Goal: Task Accomplishment & Management: Use online tool/utility

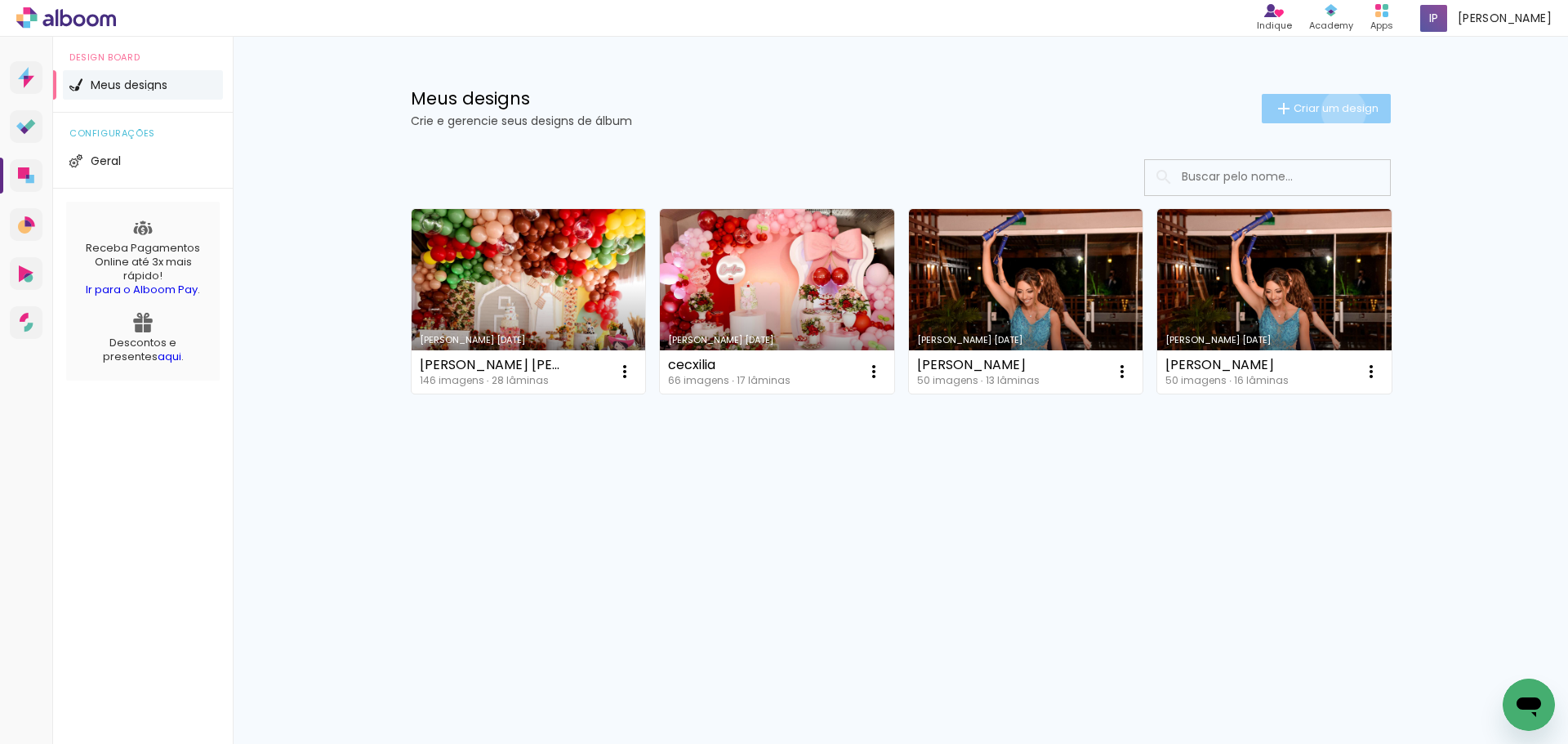
click at [1341, 111] on span "Criar um design" at bounding box center [1336, 108] width 85 height 11
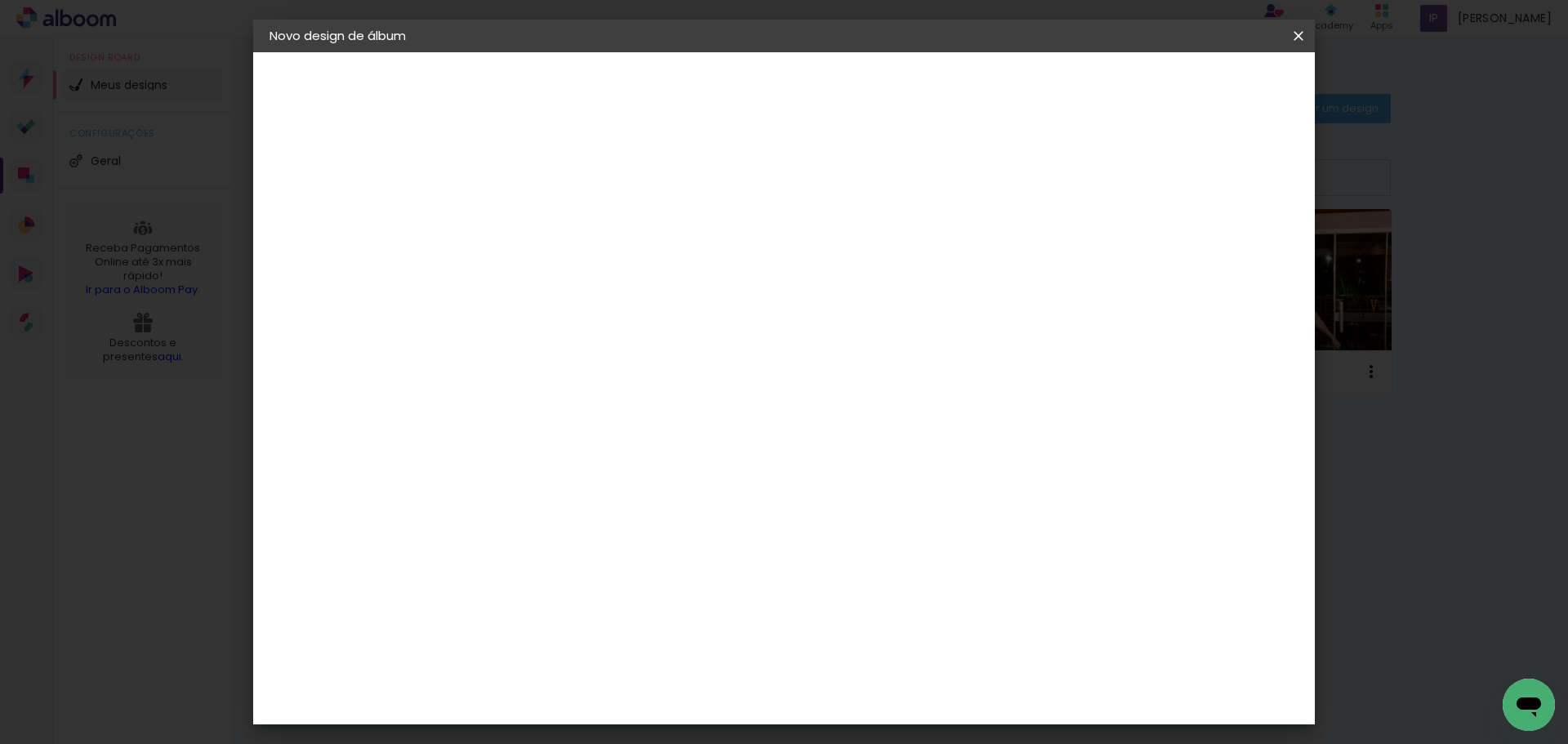
click at [543, 236] on paper-input-container "Título do álbum" at bounding box center [537, 219] width 12 height 42
type input "[PERSON_NAME]"
type paper-input "[PERSON_NAME]"
click at [704, 75] on paper-button "Avançar" at bounding box center [664, 86] width 80 height 27
click at [0, 0] on slot "Avançar" at bounding box center [0, 0] width 0 height 0
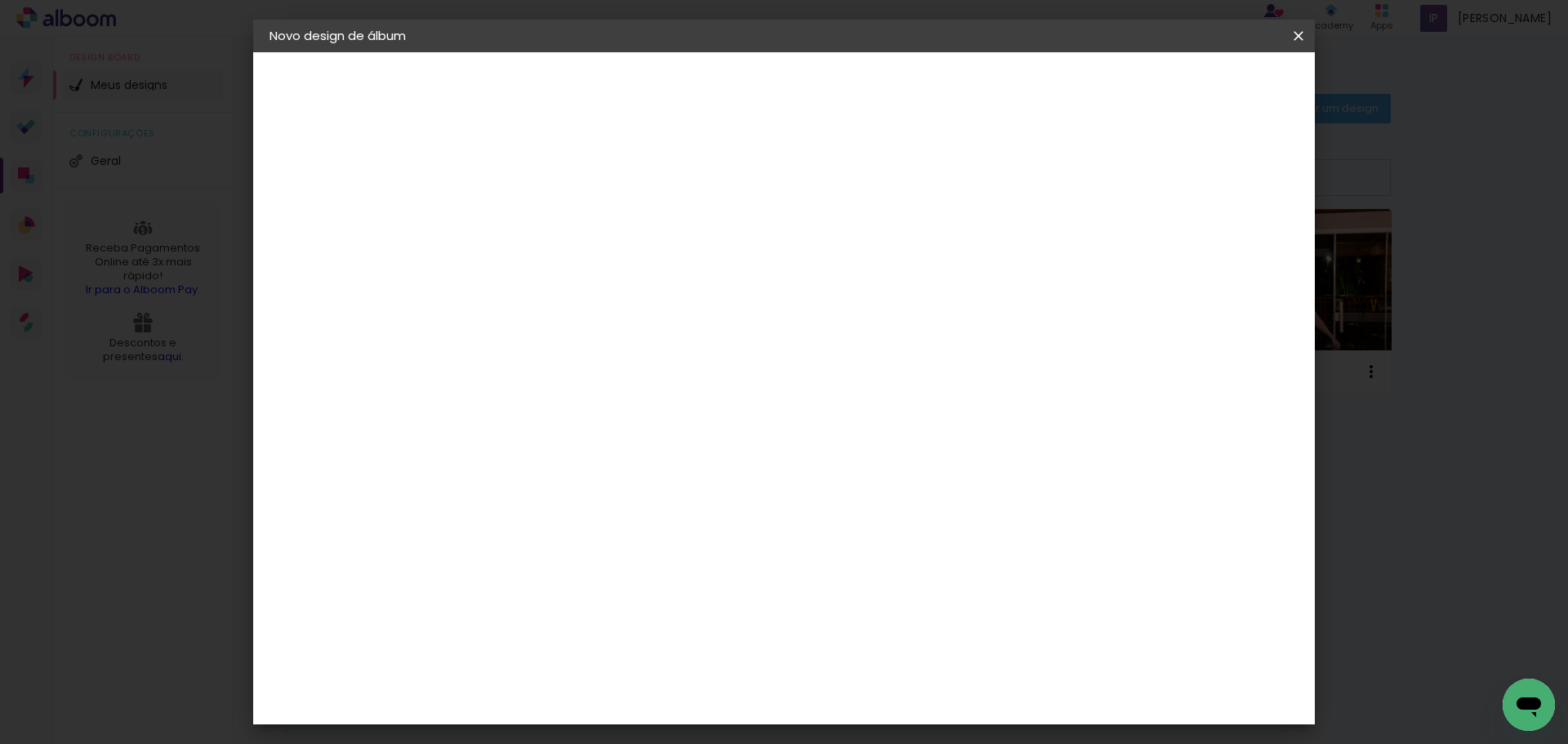
click at [647, 481] on span "25 × 30" at bounding box center [609, 502] width 76 height 43
click at [0, 0] on slot "Avançar" at bounding box center [0, 0] width 0 height 0
click at [1195, 81] on span "Iniciar design" at bounding box center [1158, 87] width 74 height 12
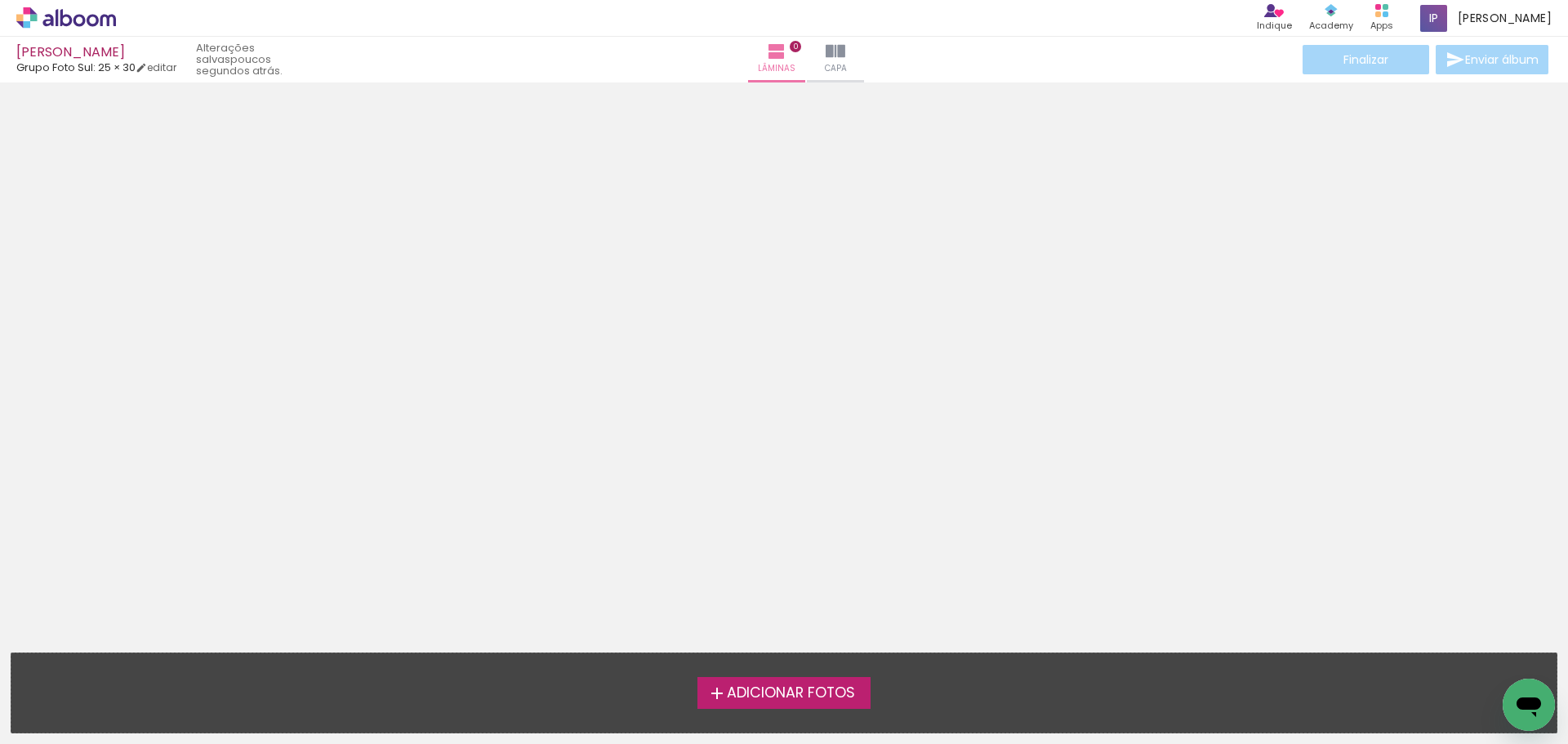
click at [787, 694] on span "Adicionar Fotos" at bounding box center [790, 693] width 128 height 15
click at [0, 0] on input "file" at bounding box center [0, 0] width 0 height 0
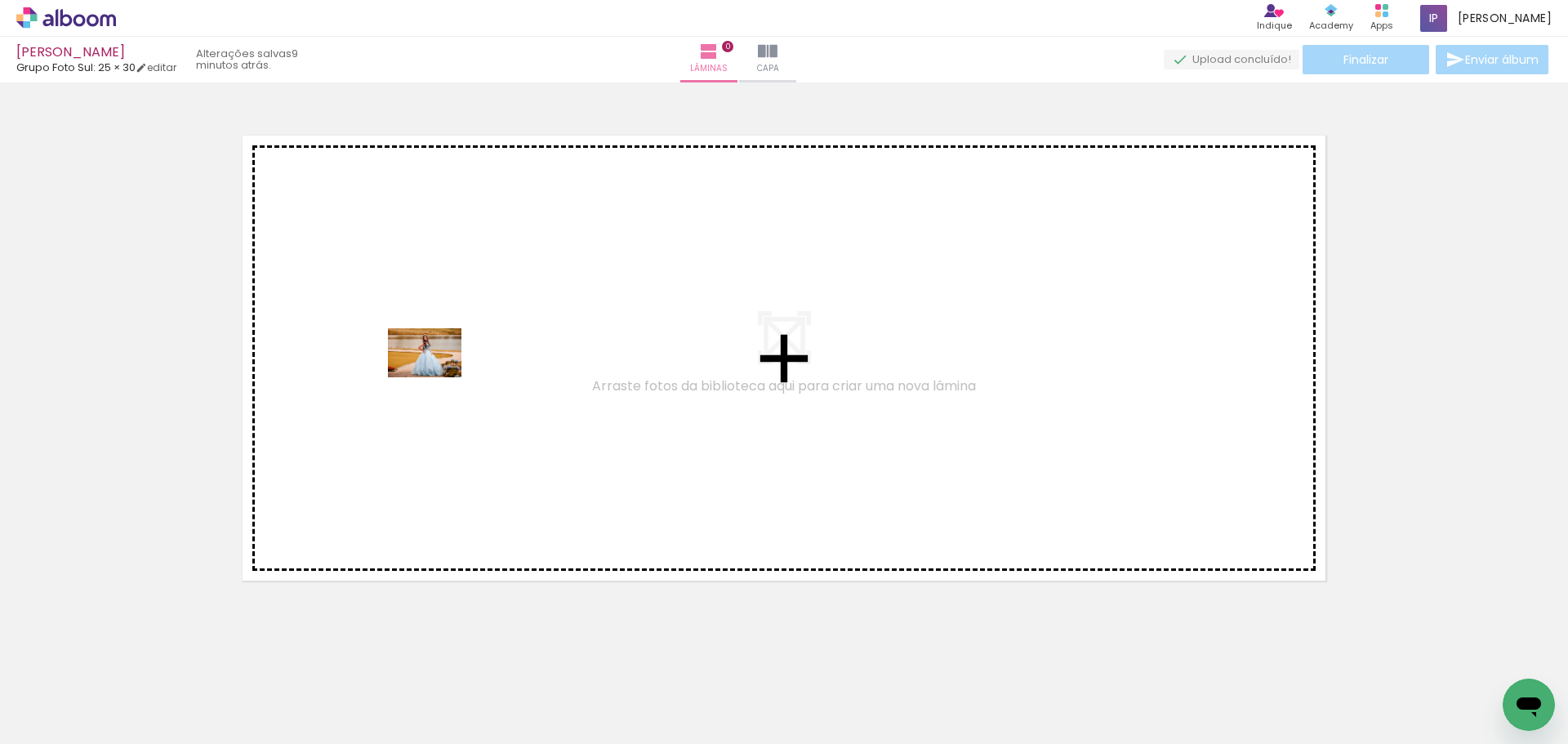
drag, startPoint x: 266, startPoint y: 706, endPoint x: 437, endPoint y: 376, distance: 371.7
click at [437, 376] on quentale-workspace at bounding box center [784, 372] width 1568 height 744
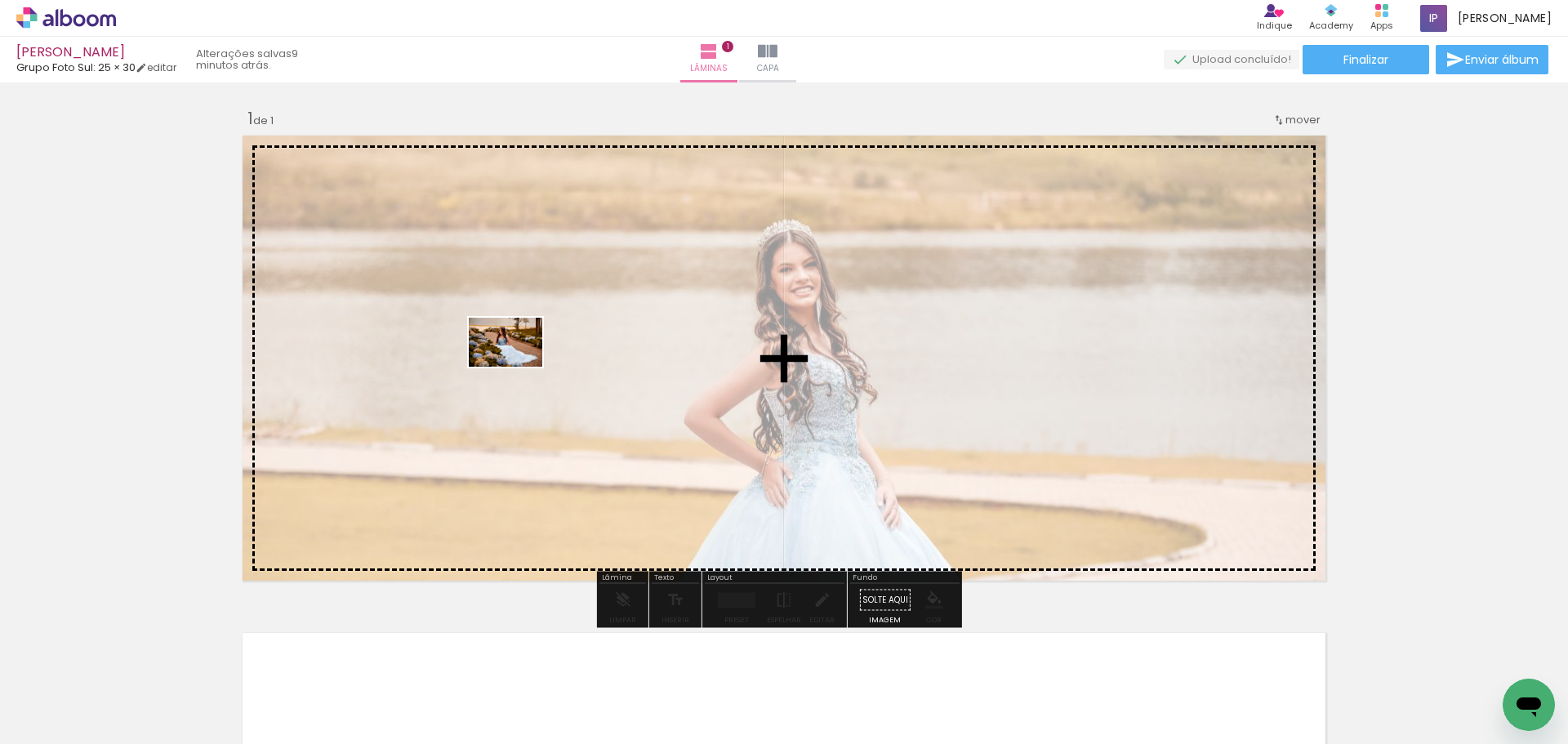
drag, startPoint x: 350, startPoint y: 708, endPoint x: 520, endPoint y: 366, distance: 381.9
click at [520, 366] on quentale-workspace at bounding box center [784, 372] width 1568 height 744
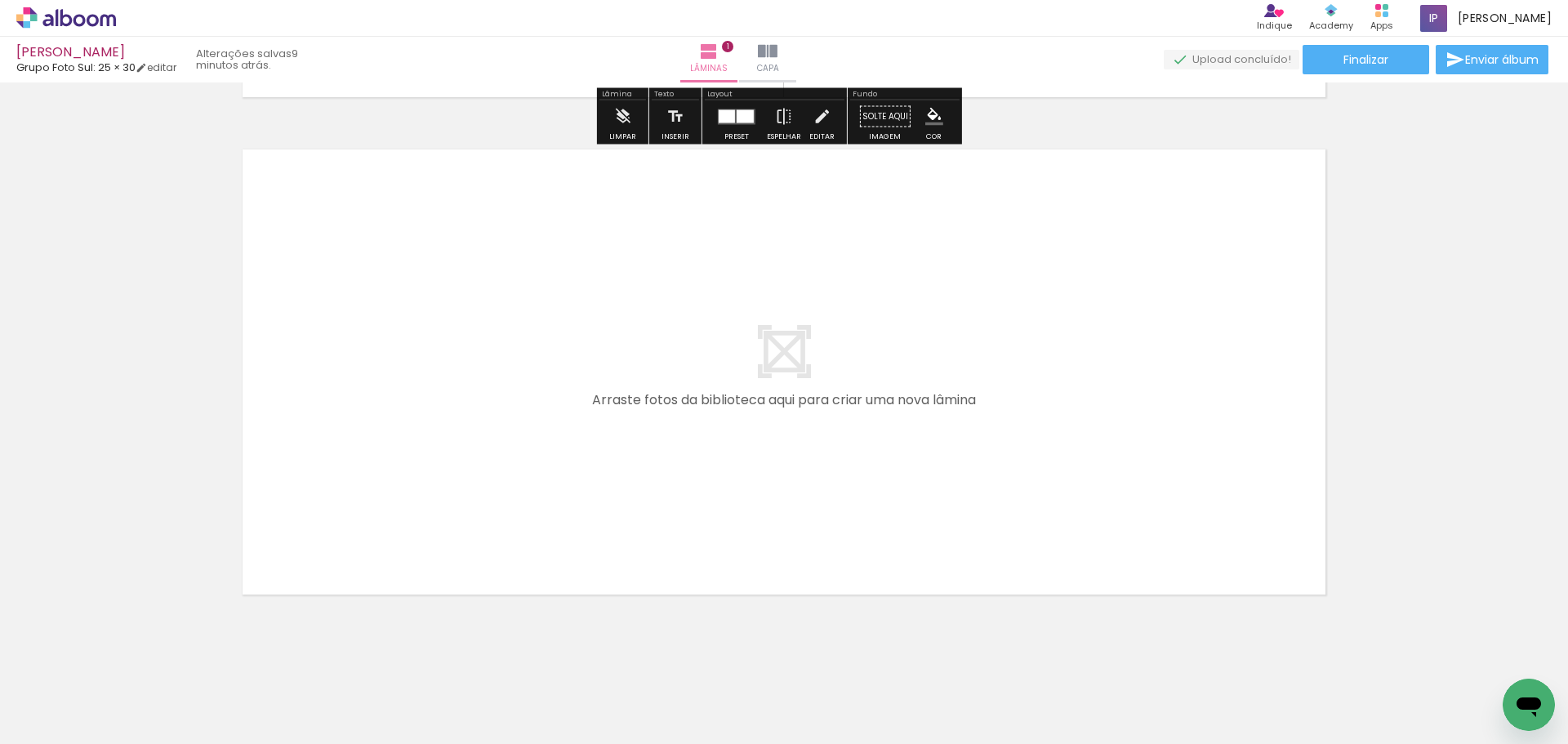
scroll to position [489, 0]
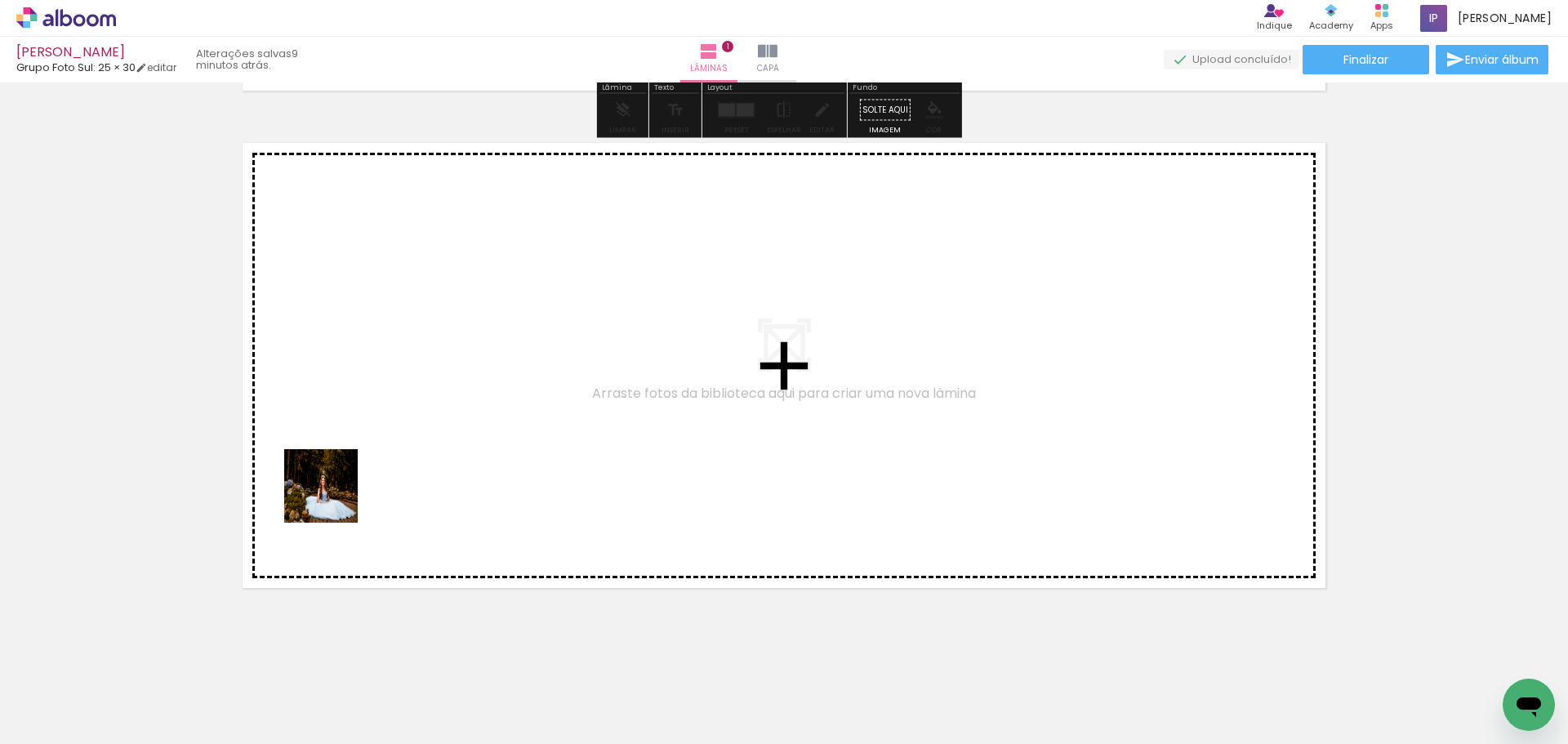
drag, startPoint x: 174, startPoint y: 700, endPoint x: 443, endPoint y: 356, distance: 436.7
click at [443, 356] on quentale-workspace at bounding box center [784, 372] width 1568 height 744
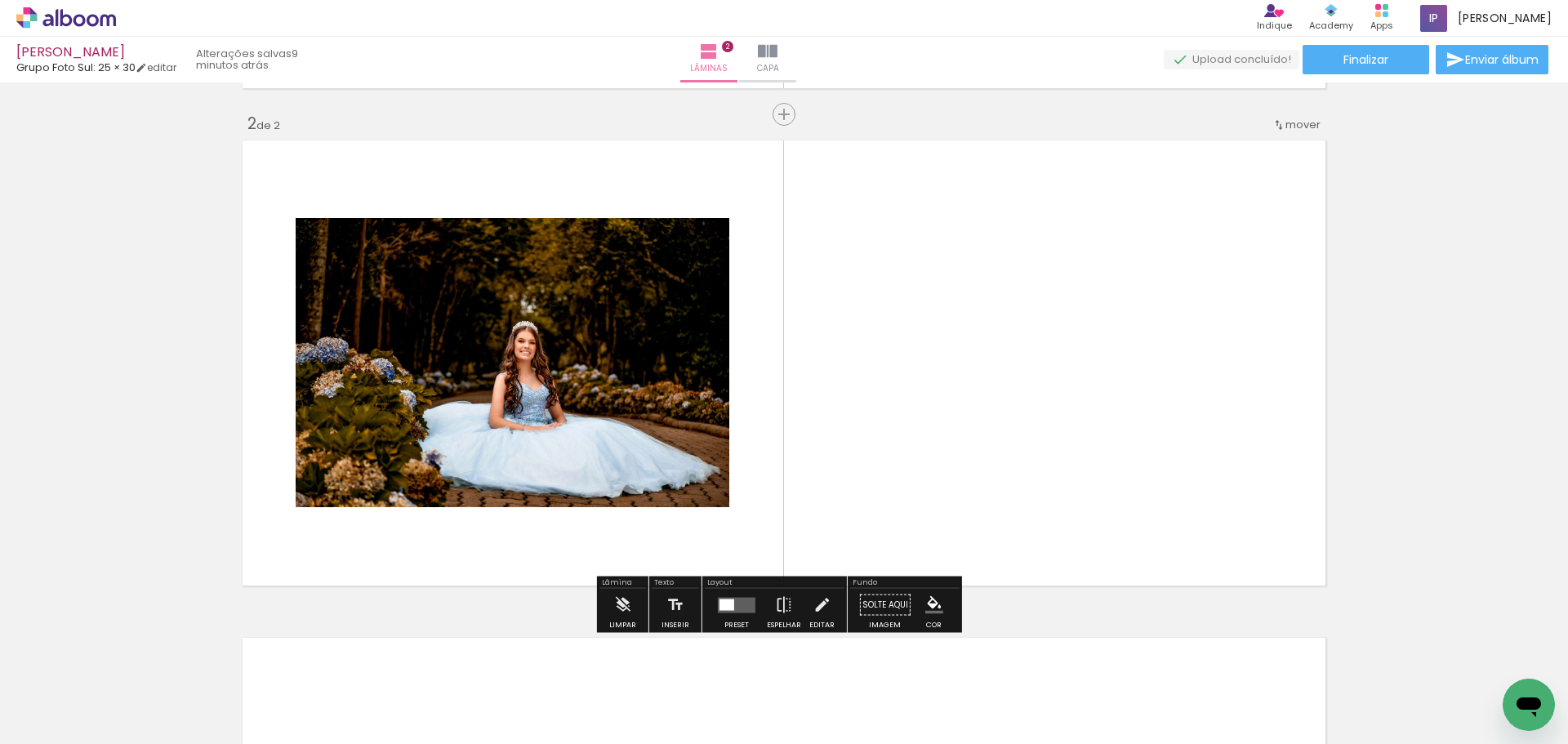
scroll to position [493, 0]
click at [67, 692] on input "Todas as fotos" at bounding box center [45, 694] width 62 height 14
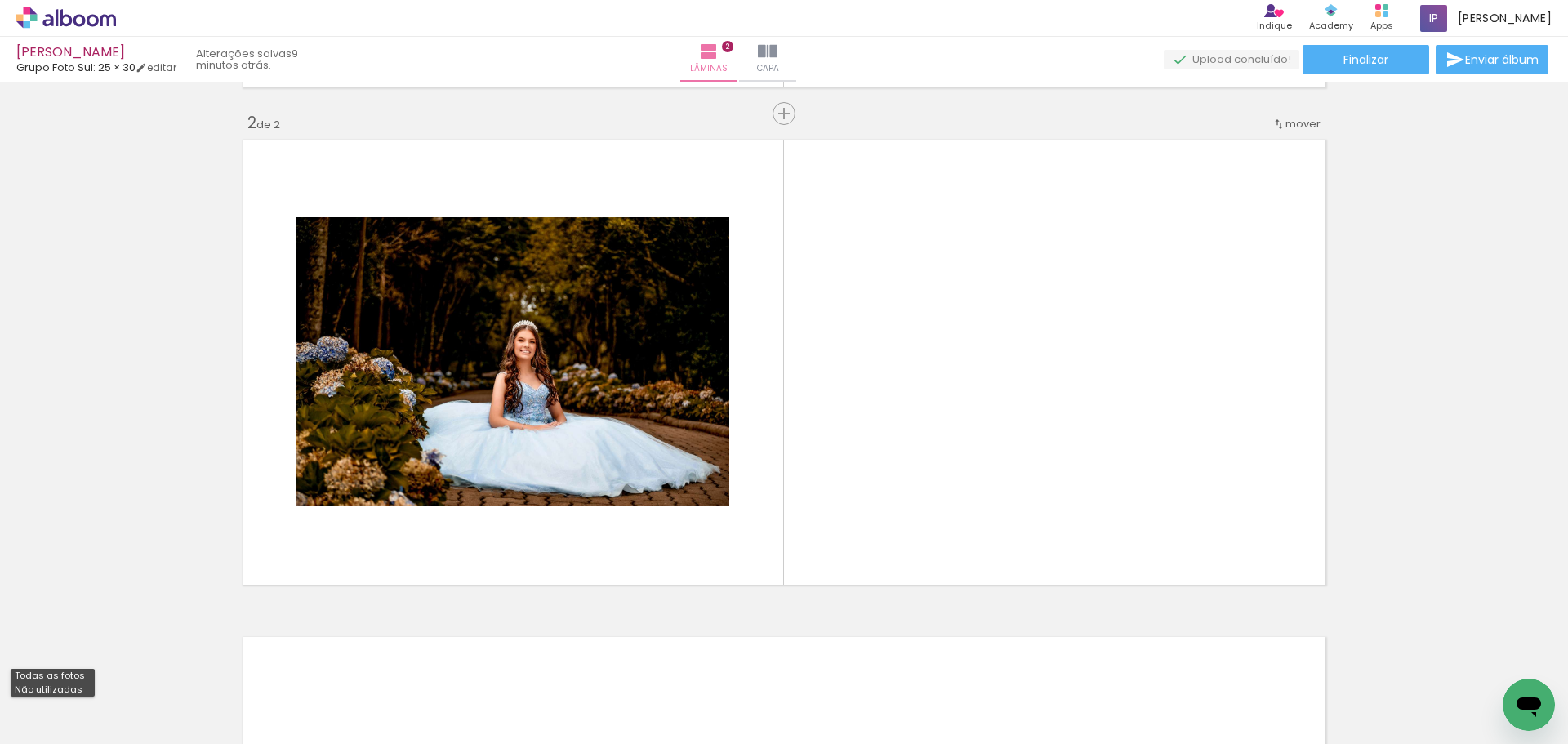
click at [0, 0] on slot "Não utilizadas" at bounding box center [0, 0] width 0 height 0
type input "Não utilizadas"
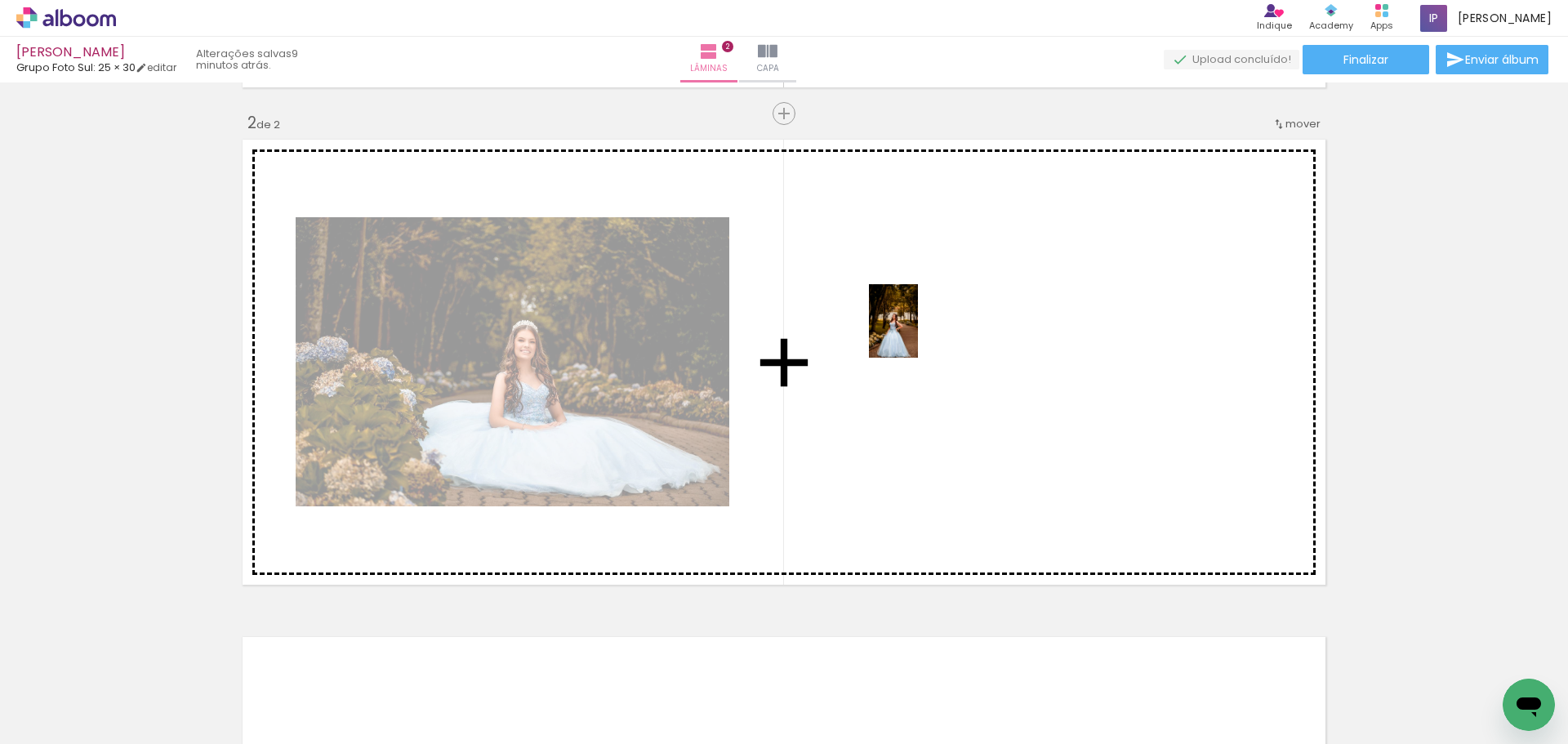
drag, startPoint x: 409, startPoint y: 610, endPoint x: 918, endPoint y: 333, distance: 579.5
click at [918, 333] on quentale-workspace at bounding box center [784, 372] width 1568 height 744
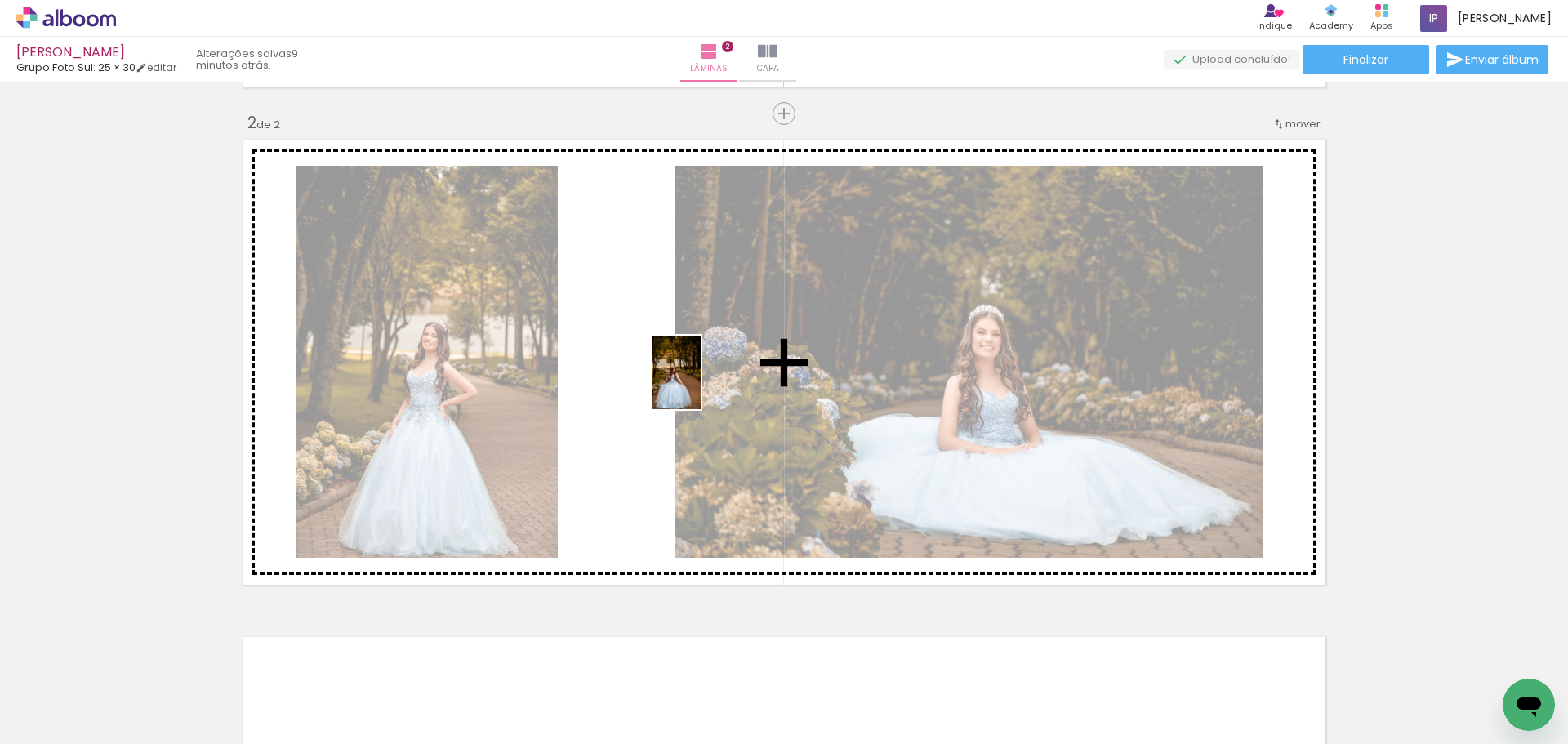
drag, startPoint x: 355, startPoint y: 721, endPoint x: 701, endPoint y: 385, distance: 482.3
click at [701, 385] on quentale-workspace at bounding box center [784, 372] width 1568 height 744
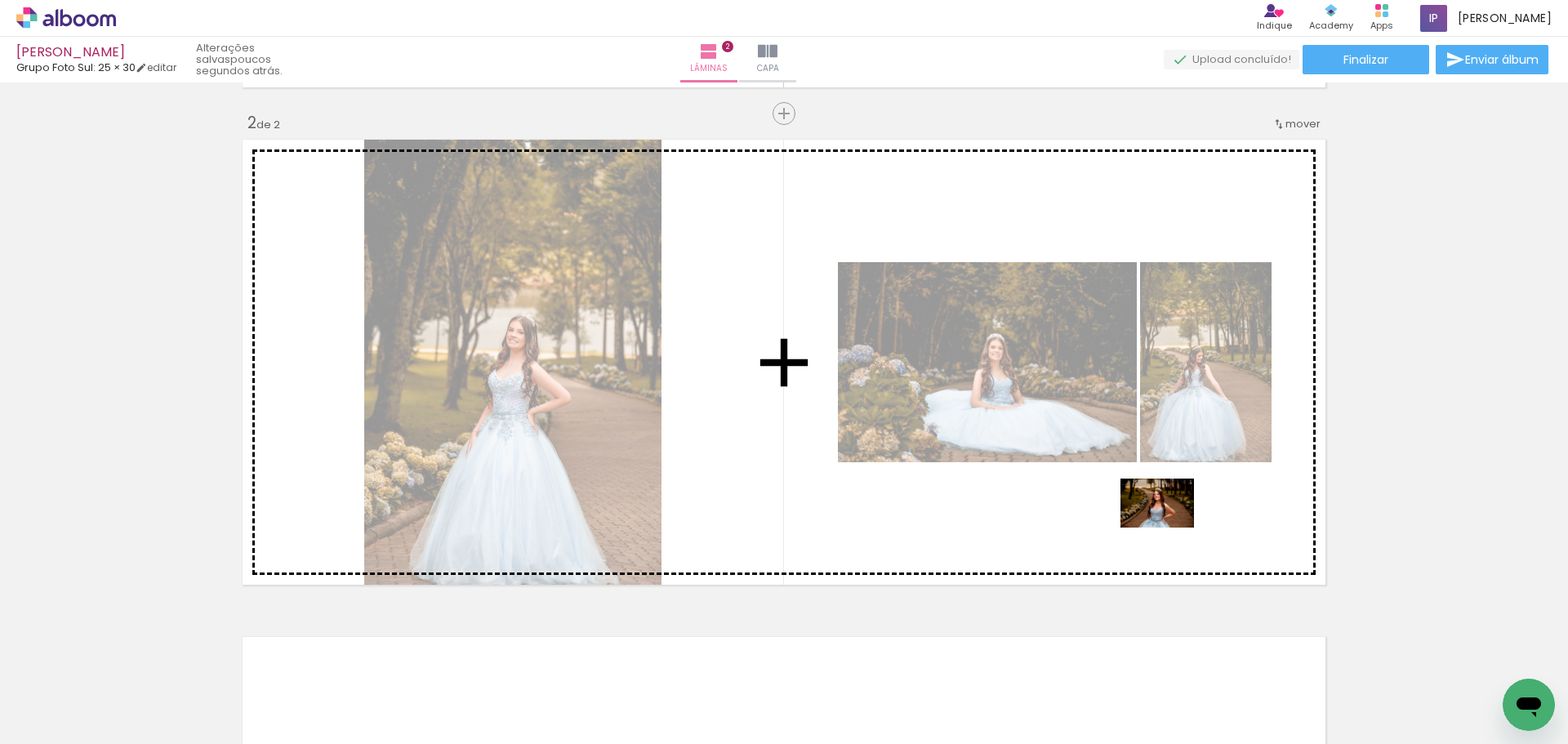
drag, startPoint x: 177, startPoint y: 708, endPoint x: 1169, endPoint y: 528, distance: 1008.2
click at [1169, 528] on quentale-workspace at bounding box center [784, 372] width 1568 height 744
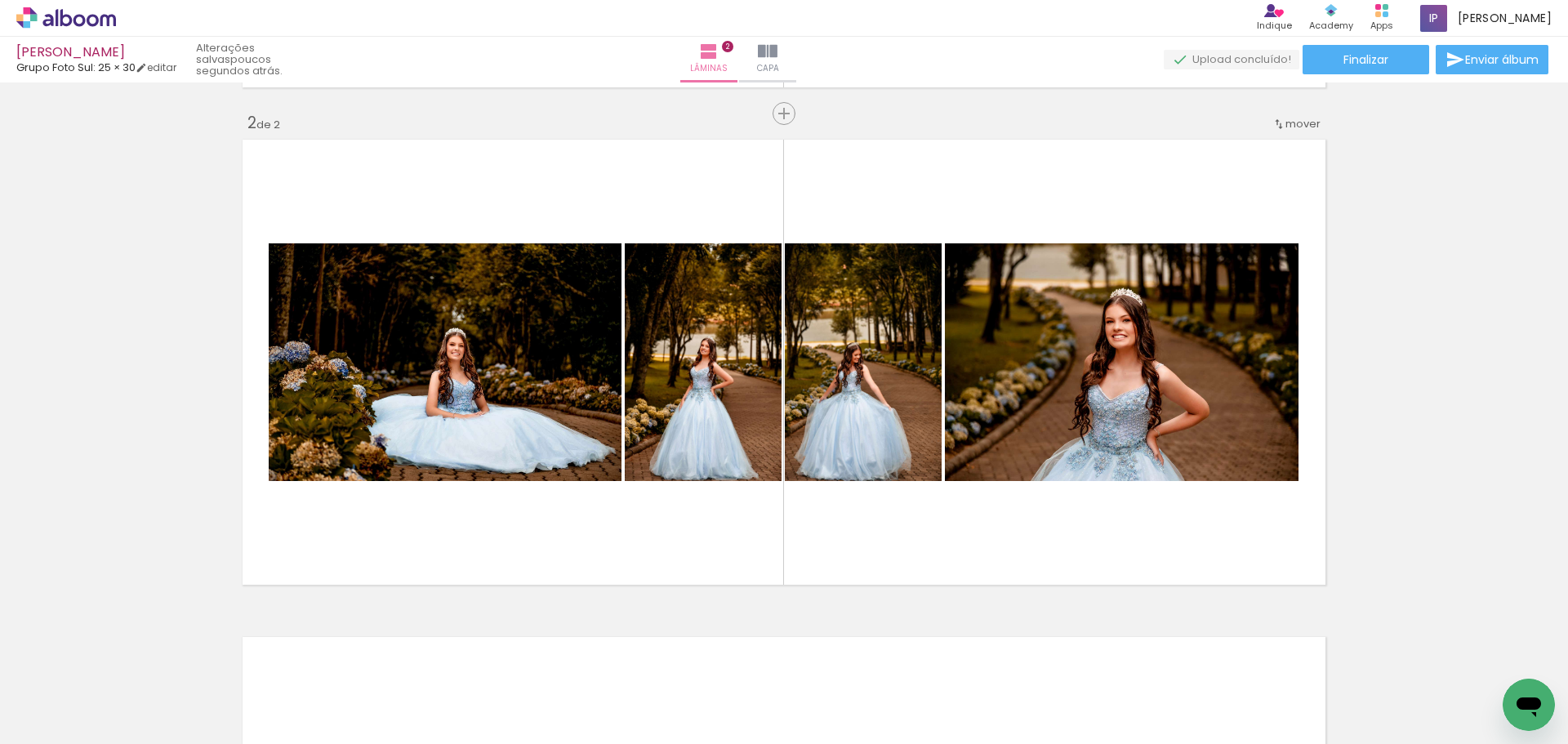
scroll to position [902, 0]
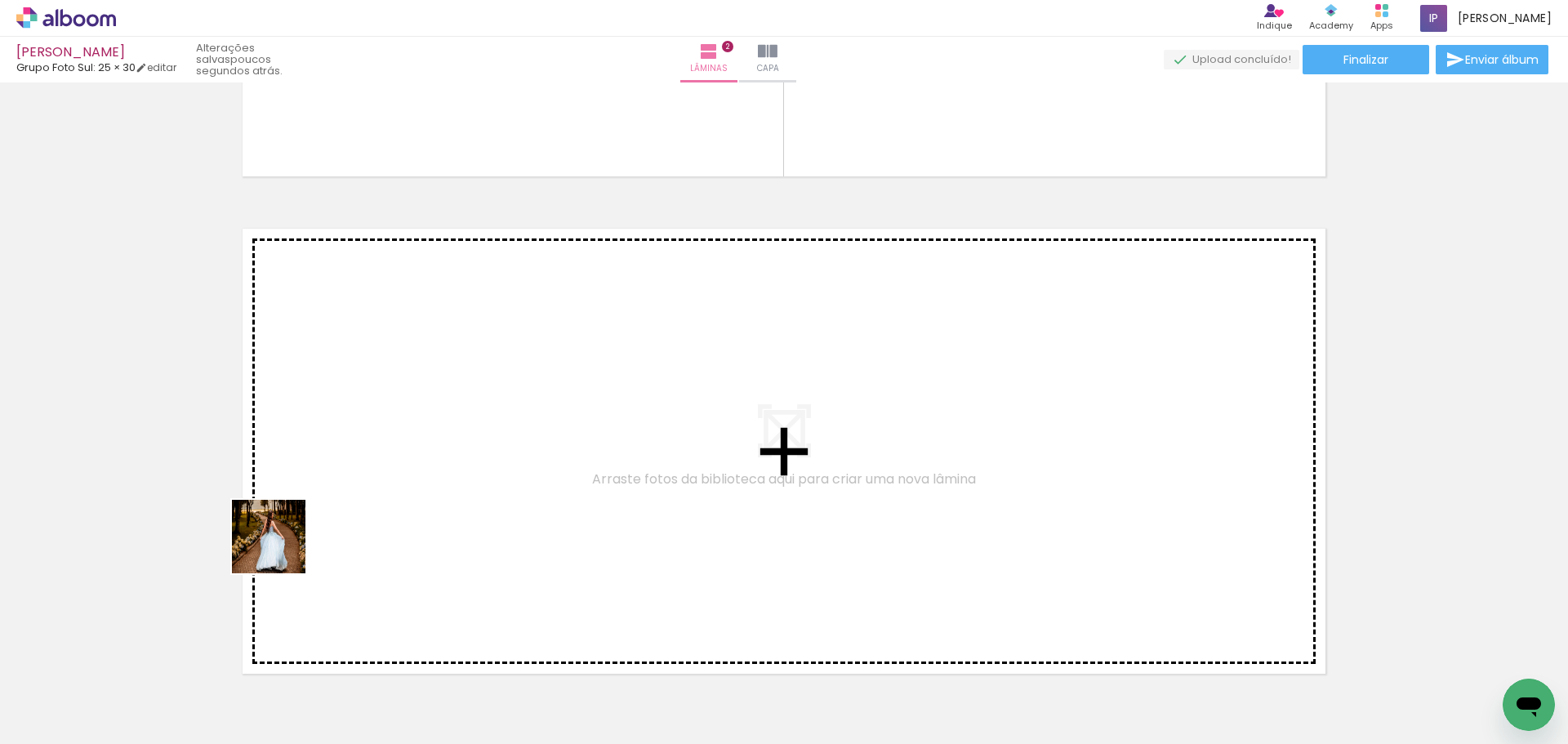
drag, startPoint x: 205, startPoint y: 642, endPoint x: 376, endPoint y: 419, distance: 281.0
click at [376, 419] on quentale-workspace at bounding box center [784, 372] width 1568 height 744
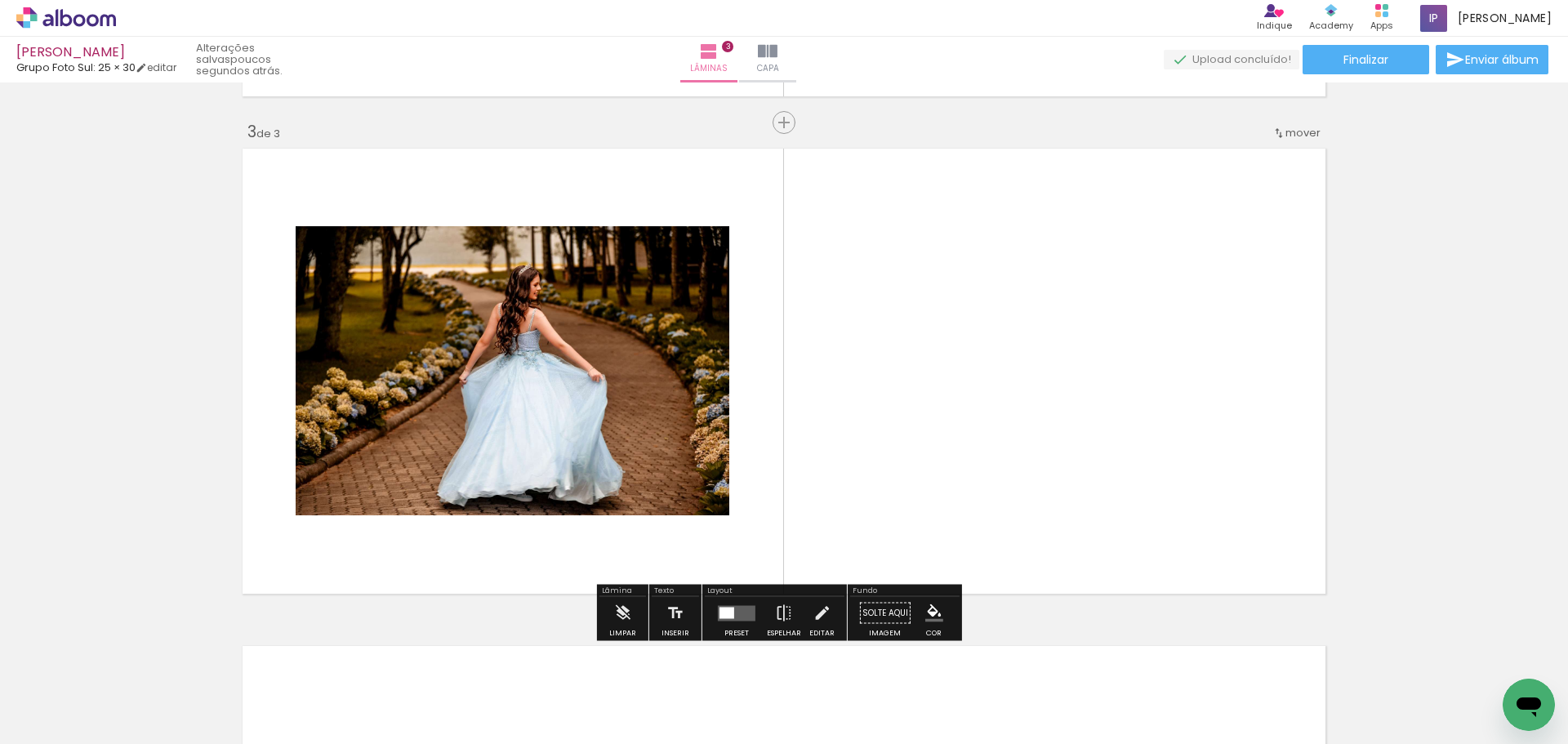
scroll to position [991, 0]
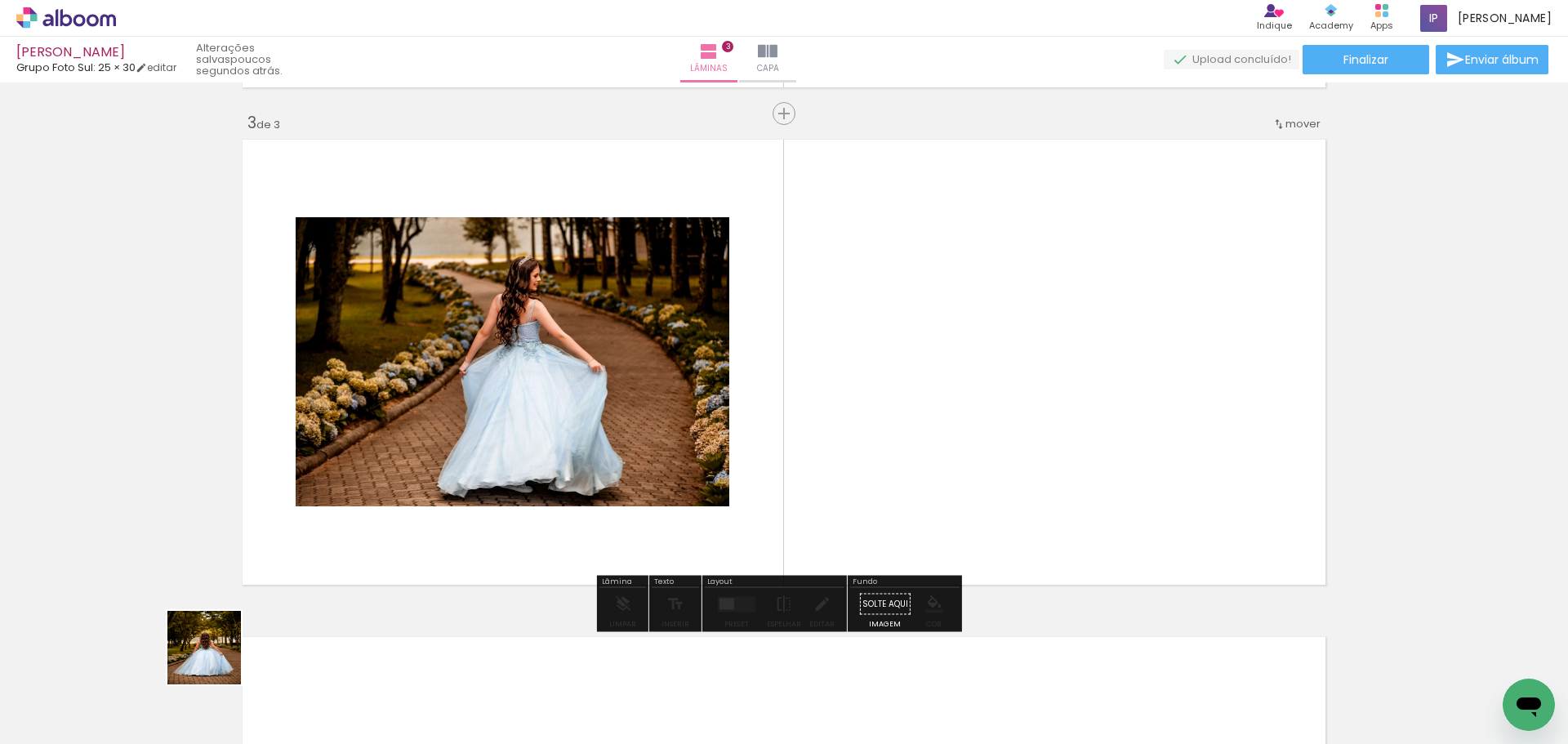
drag, startPoint x: 166, startPoint y: 689, endPoint x: 738, endPoint y: 361, distance: 659.4
click at [738, 361] on quentale-workspace at bounding box center [784, 372] width 1568 height 744
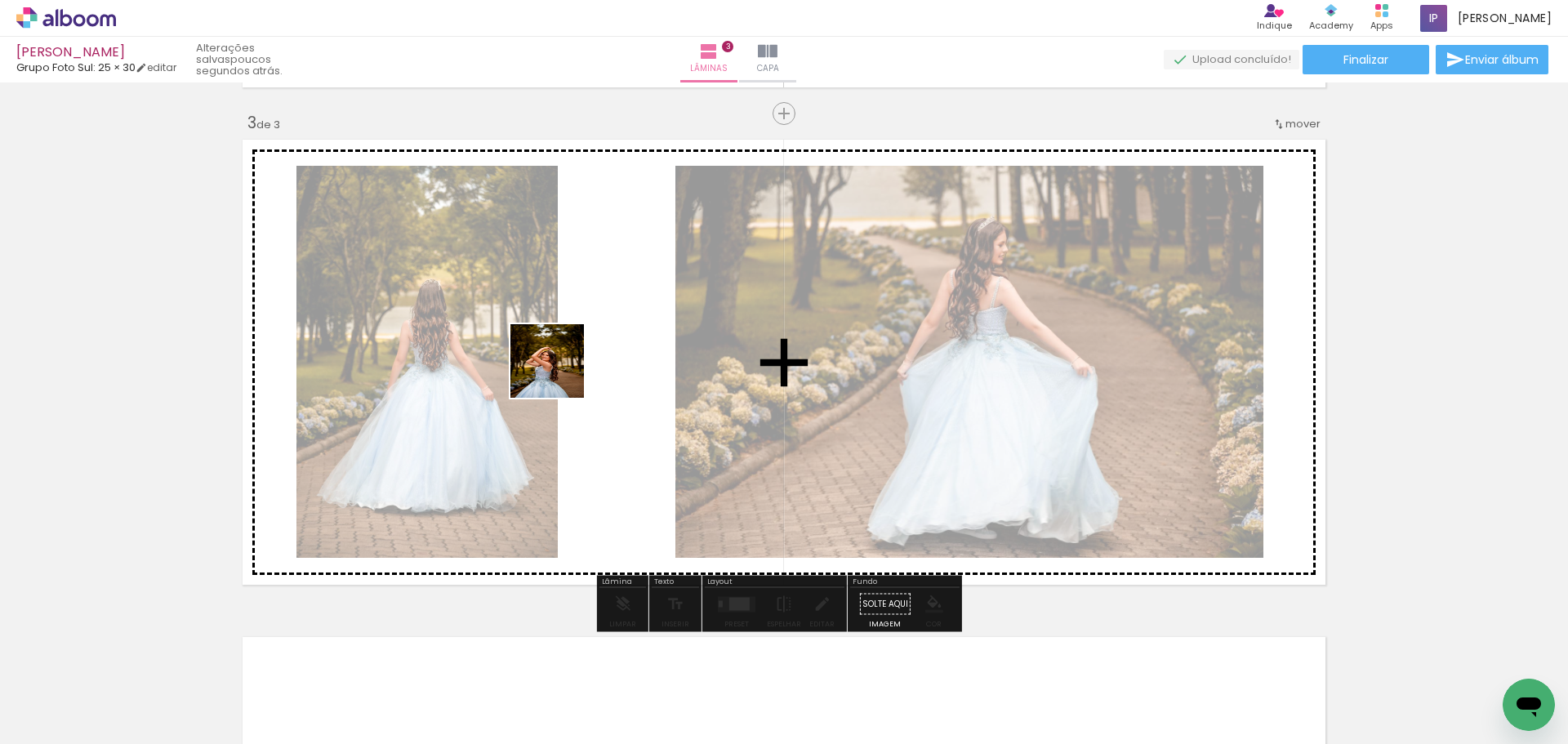
drag, startPoint x: 177, startPoint y: 696, endPoint x: 385, endPoint y: 603, distance: 227.8
click at [560, 372] on quentale-workspace at bounding box center [784, 372] width 1568 height 744
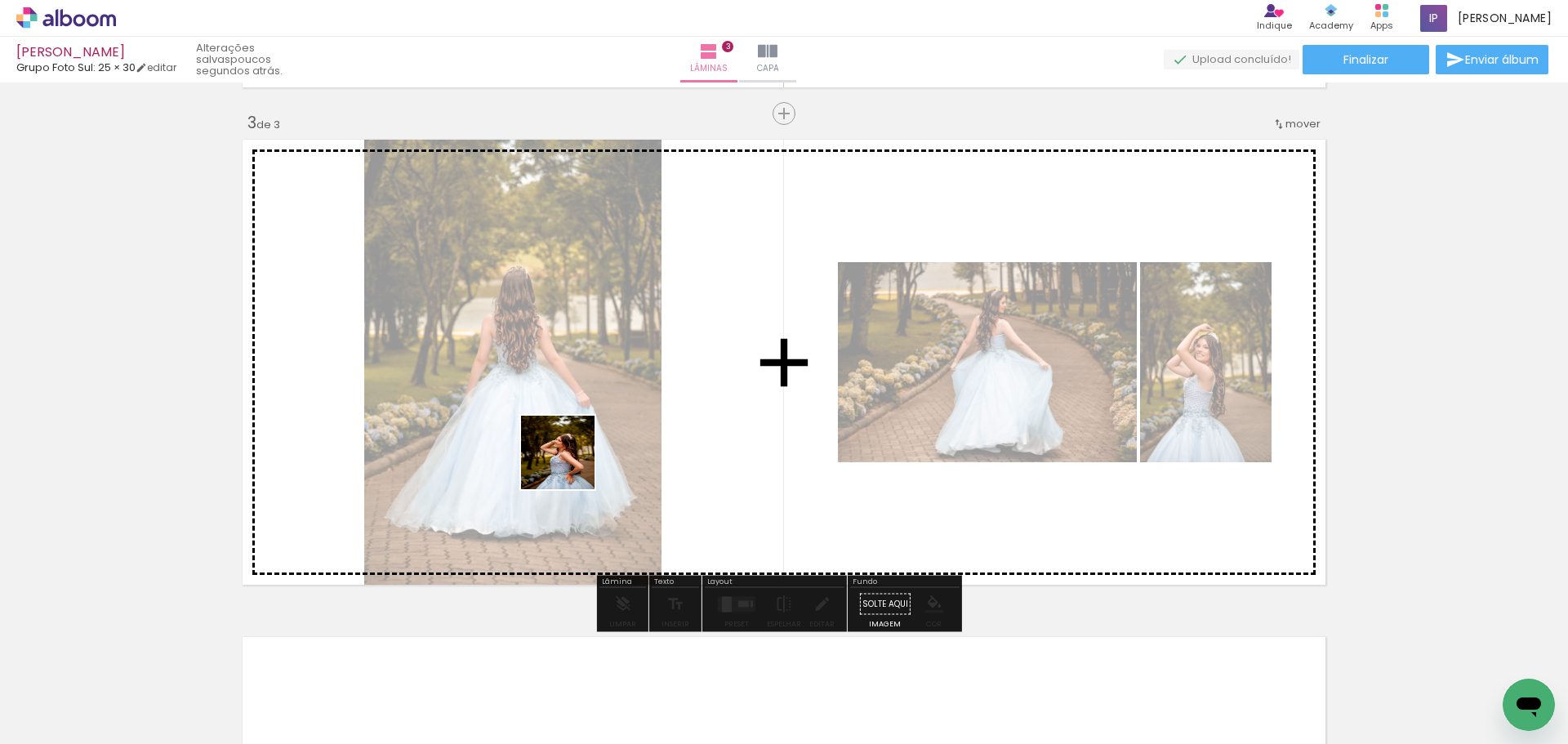
drag, startPoint x: 221, startPoint y: 674, endPoint x: 832, endPoint y: 375, distance: 680.2
click at [793, 340] on quentale-workspace at bounding box center [784, 372] width 1568 height 744
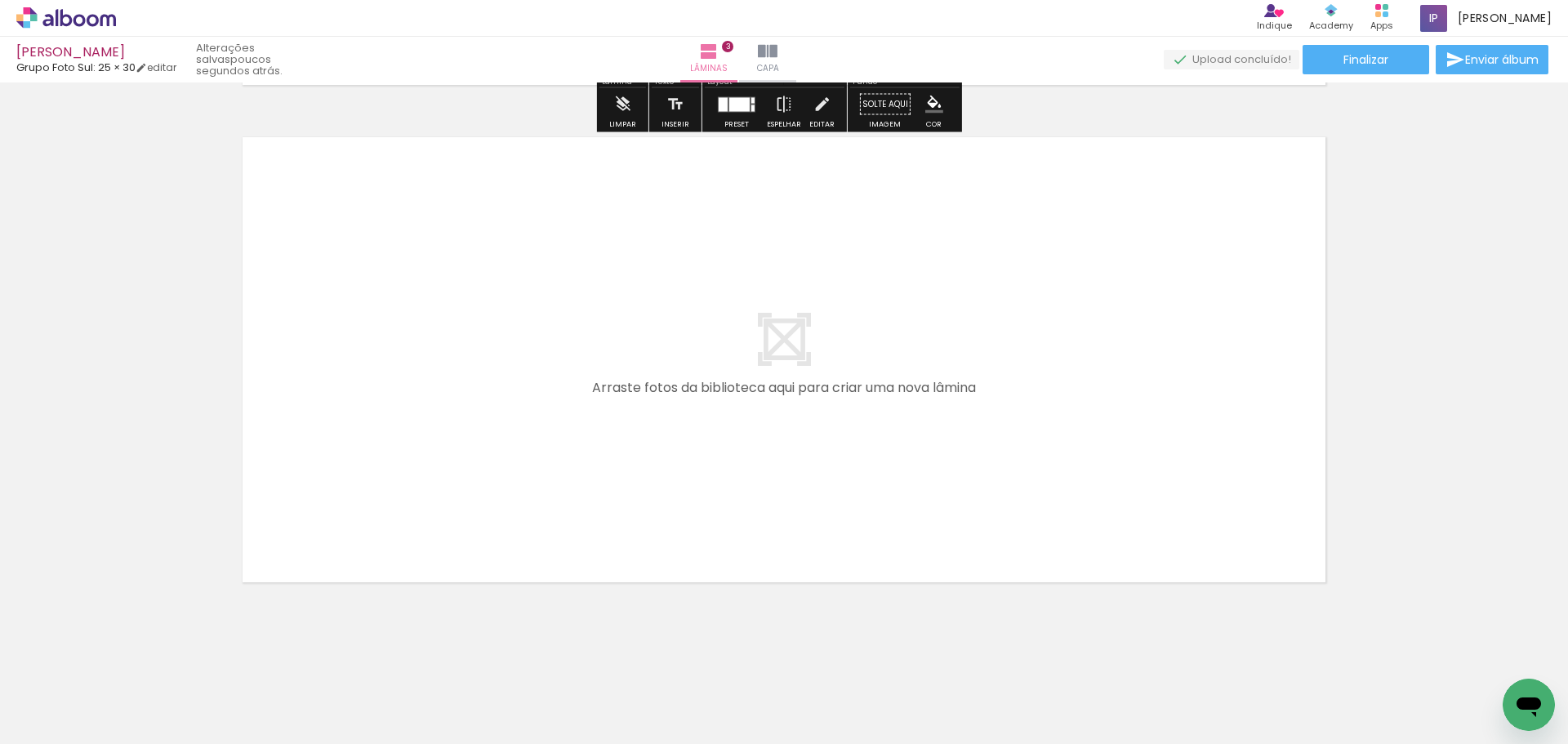
scroll to position [1493, 0]
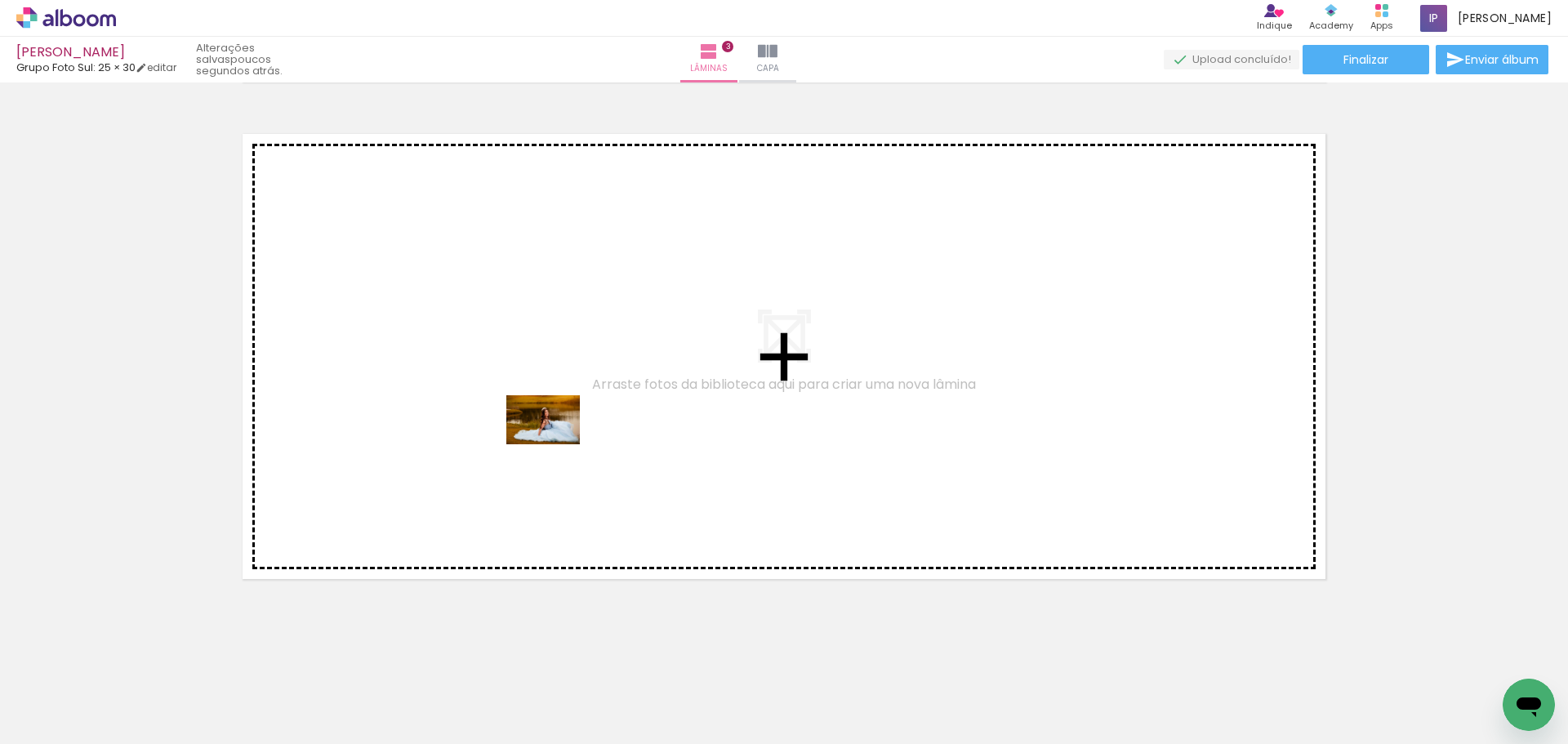
drag, startPoint x: 545, startPoint y: 704, endPoint x: 555, endPoint y: 436, distance: 268.2
click at [555, 436] on quentale-workspace at bounding box center [784, 372] width 1568 height 744
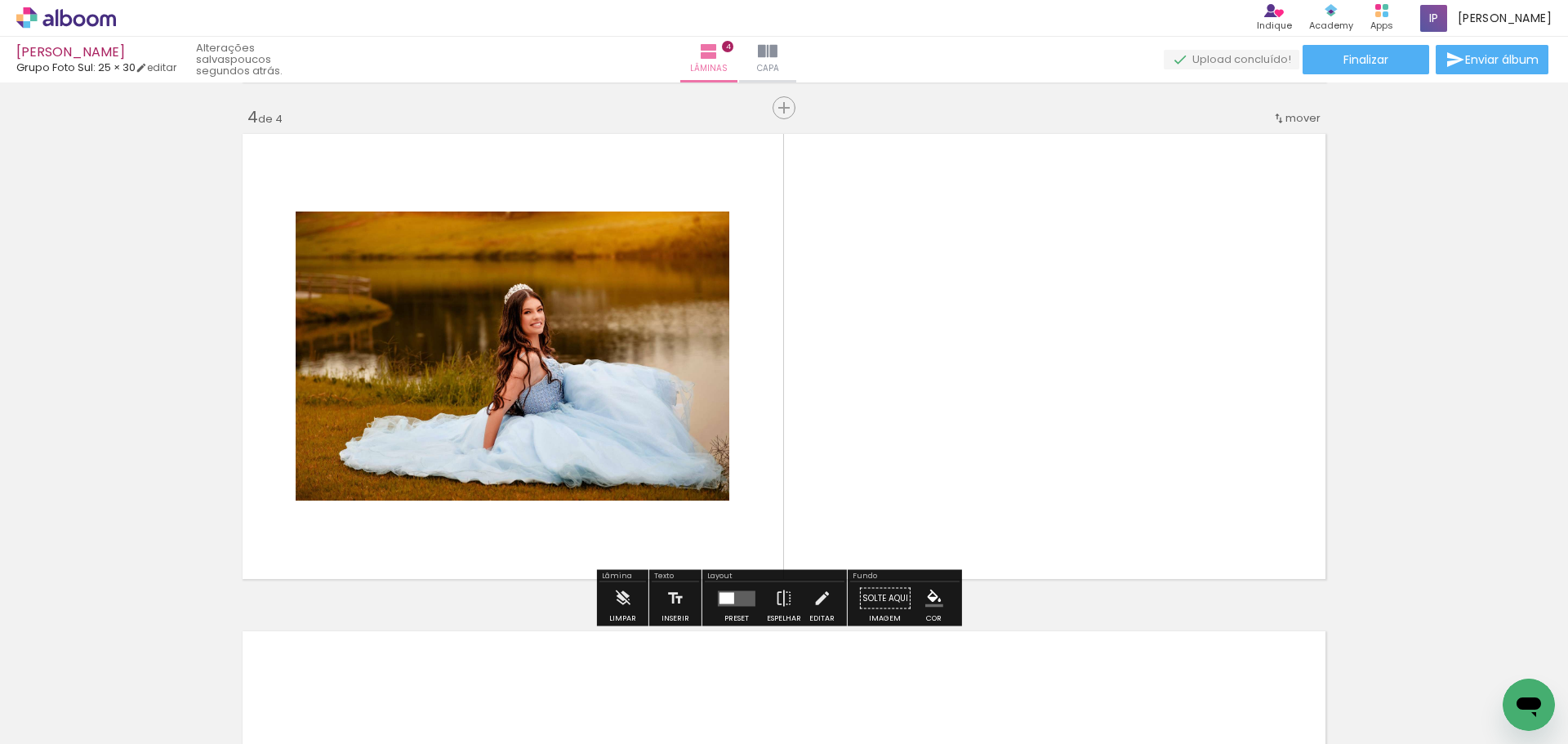
scroll to position [1488, 0]
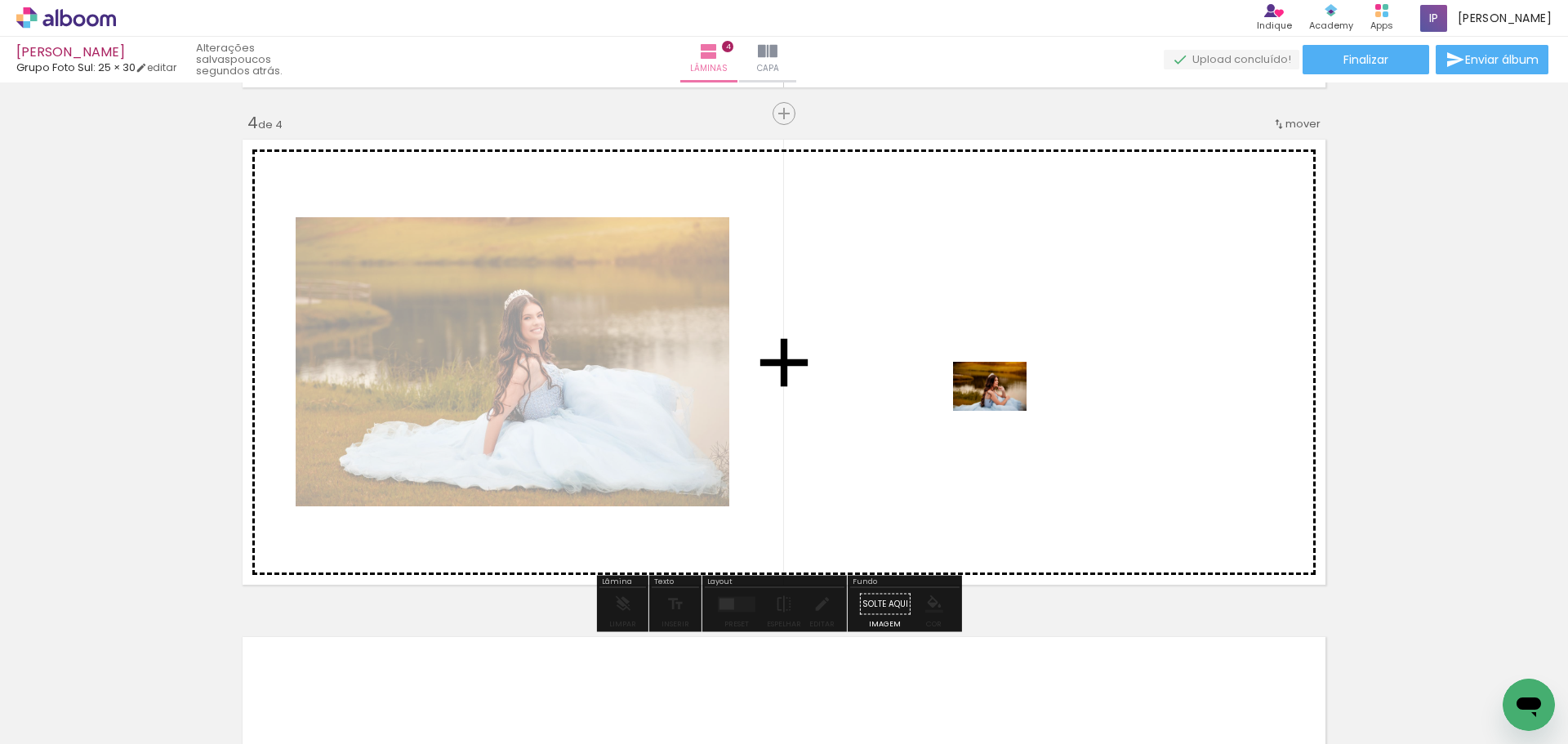
drag, startPoint x: 548, startPoint y: 710, endPoint x: 1002, endPoint y: 411, distance: 543.6
click at [1002, 411] on quentale-workspace at bounding box center [784, 372] width 1568 height 744
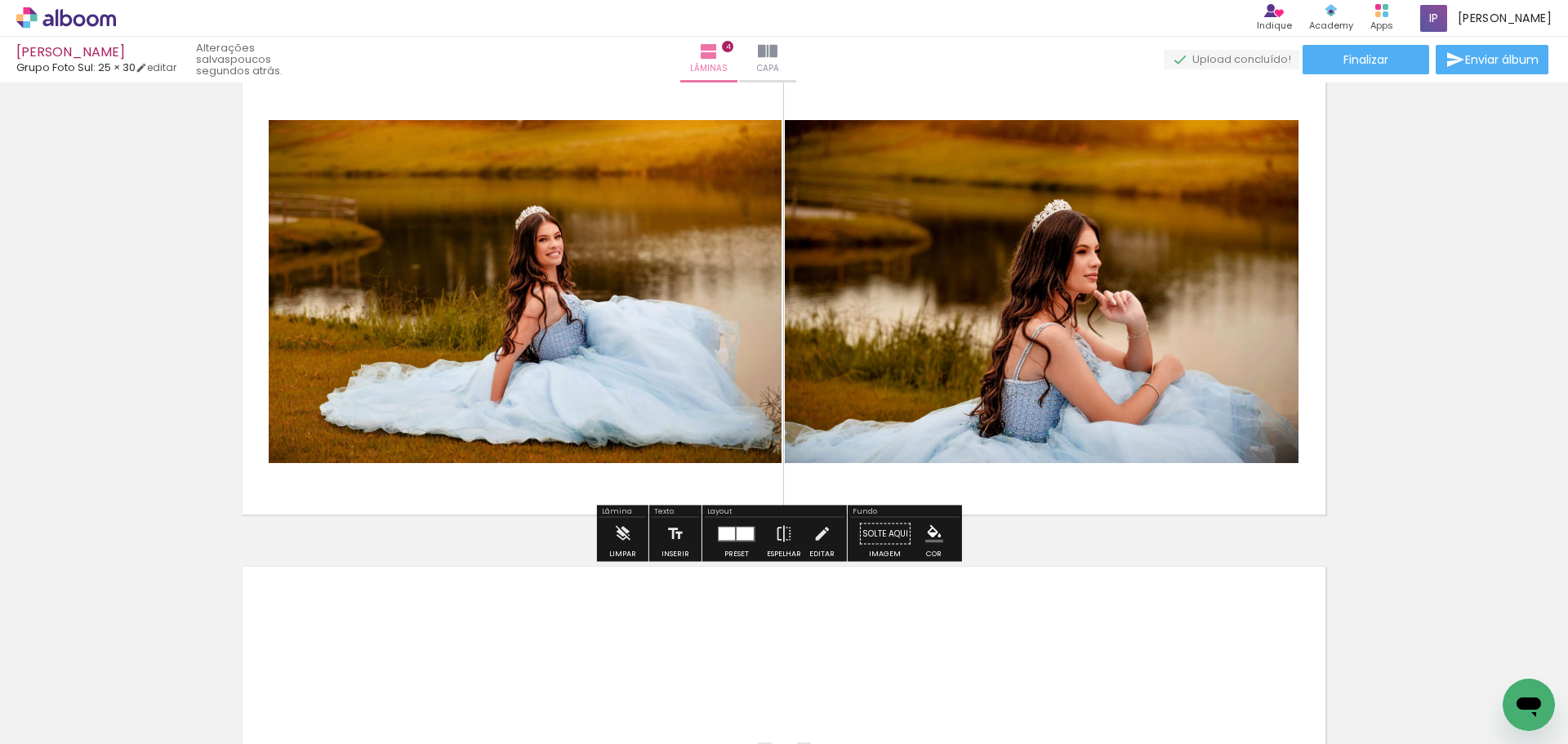
scroll to position [1814, 0]
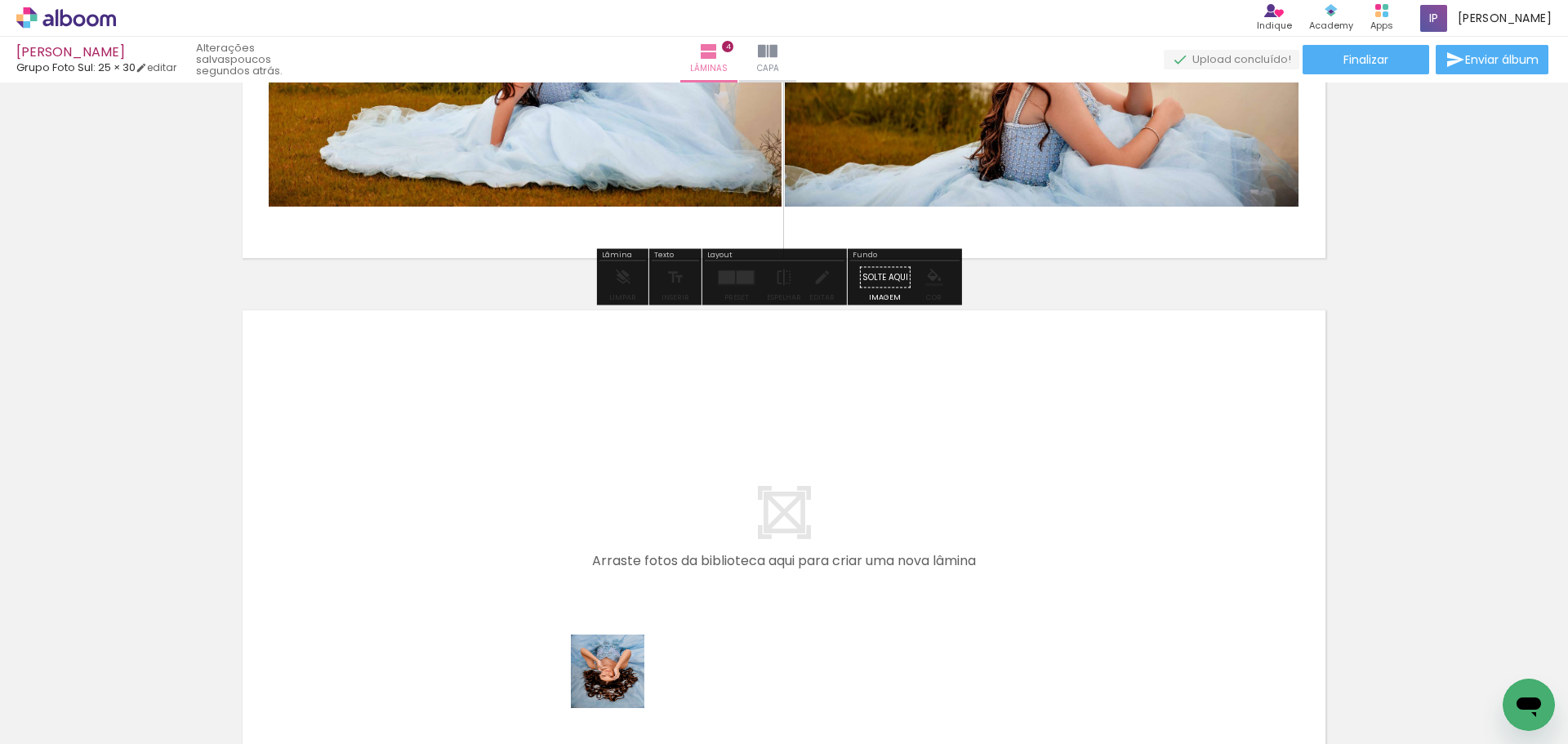
drag, startPoint x: 620, startPoint y: 683, endPoint x: 573, endPoint y: 519, distance: 170.6
click at [573, 519] on quentale-workspace at bounding box center [784, 372] width 1568 height 744
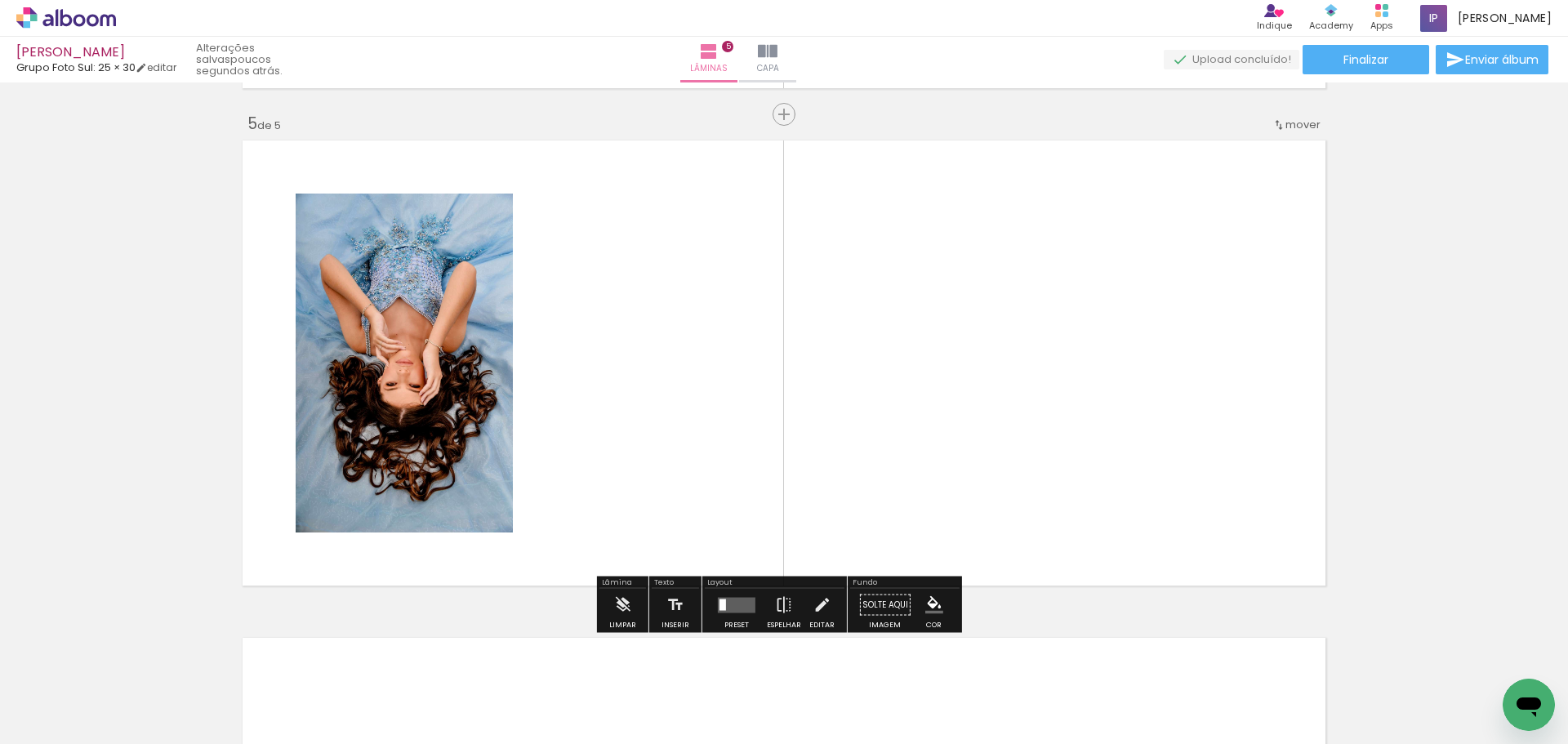
scroll to position [1984, 0]
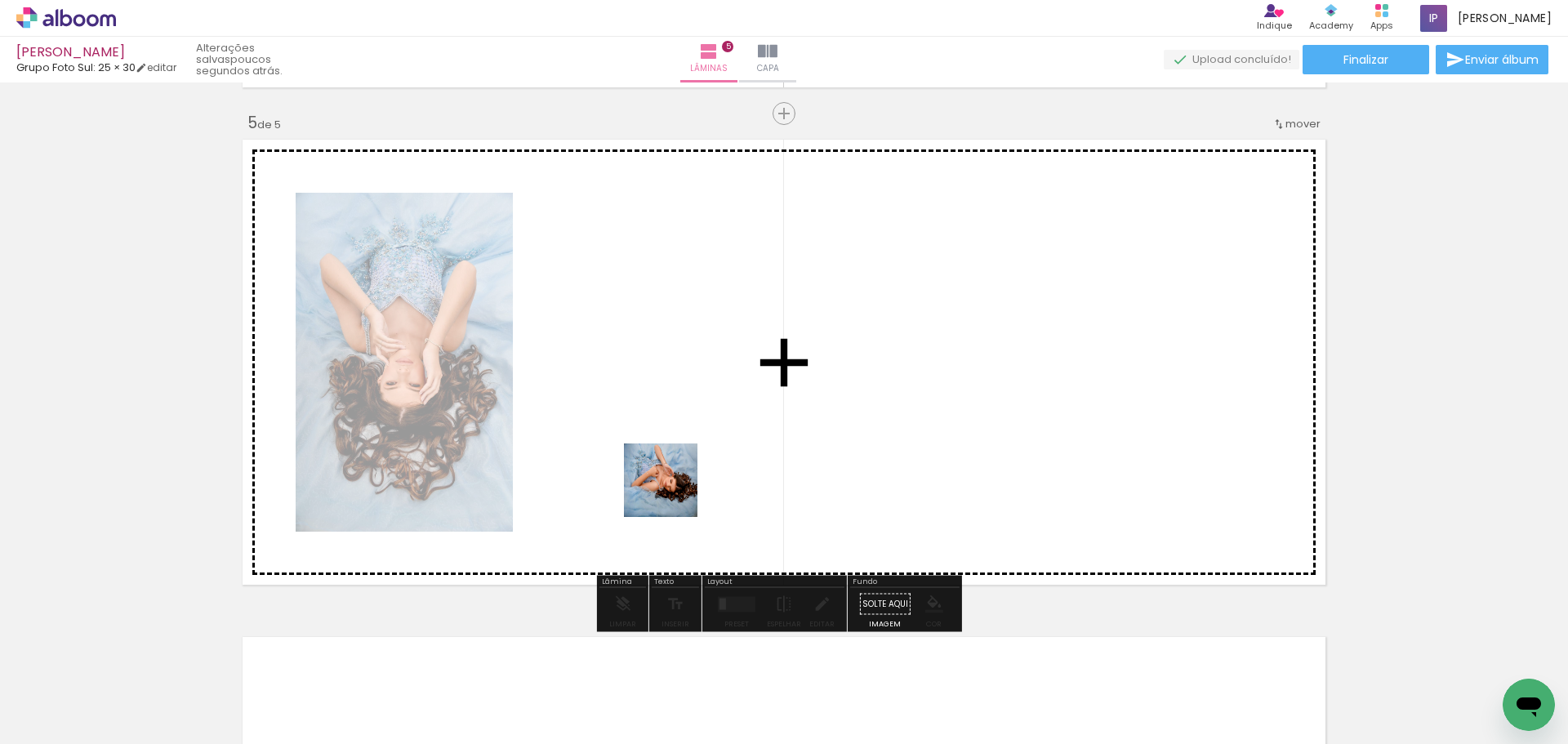
drag, startPoint x: 637, startPoint y: 681, endPoint x: 691, endPoint y: 349, distance: 336.4
click at [691, 349] on quentale-workspace at bounding box center [784, 372] width 1568 height 744
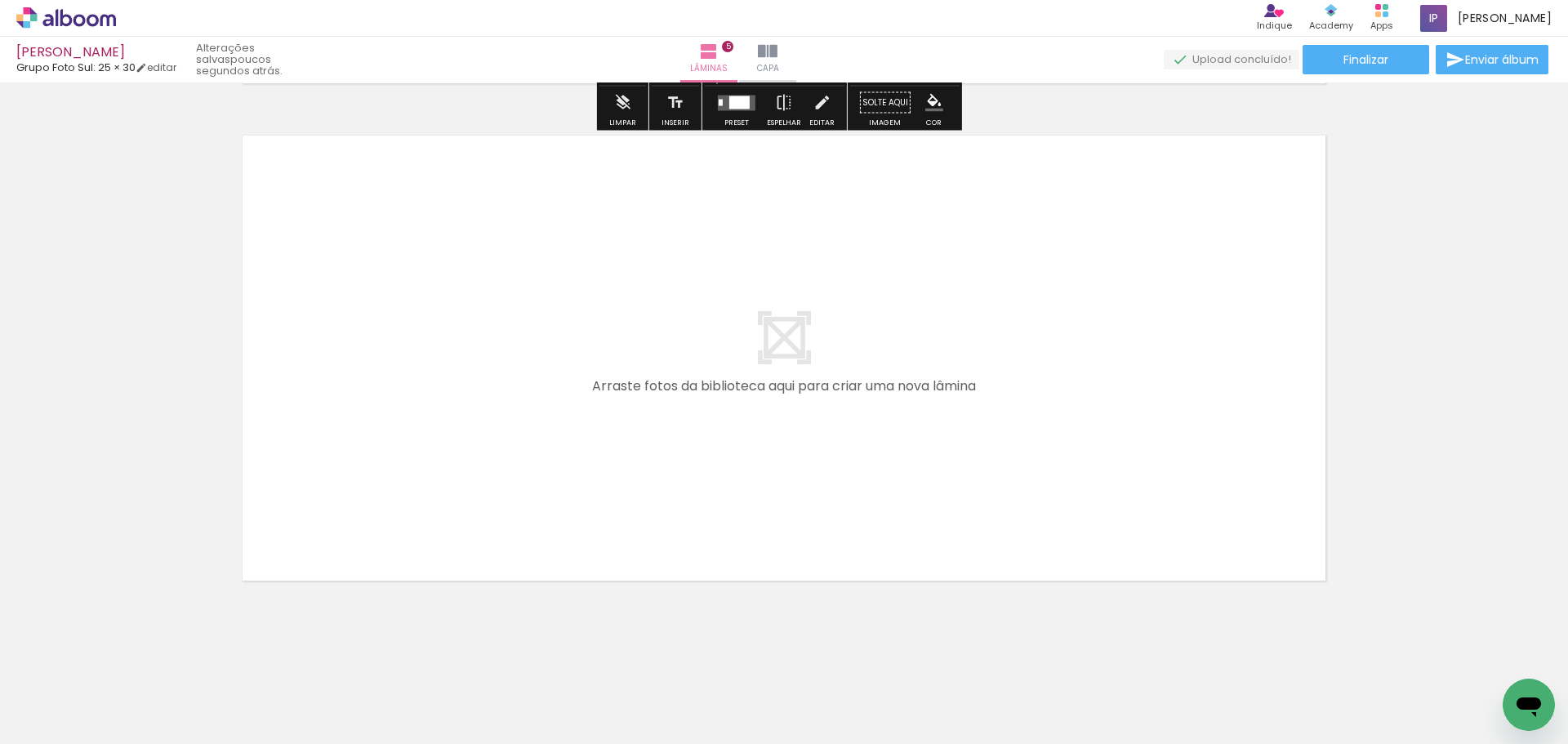
scroll to position [2488, 0]
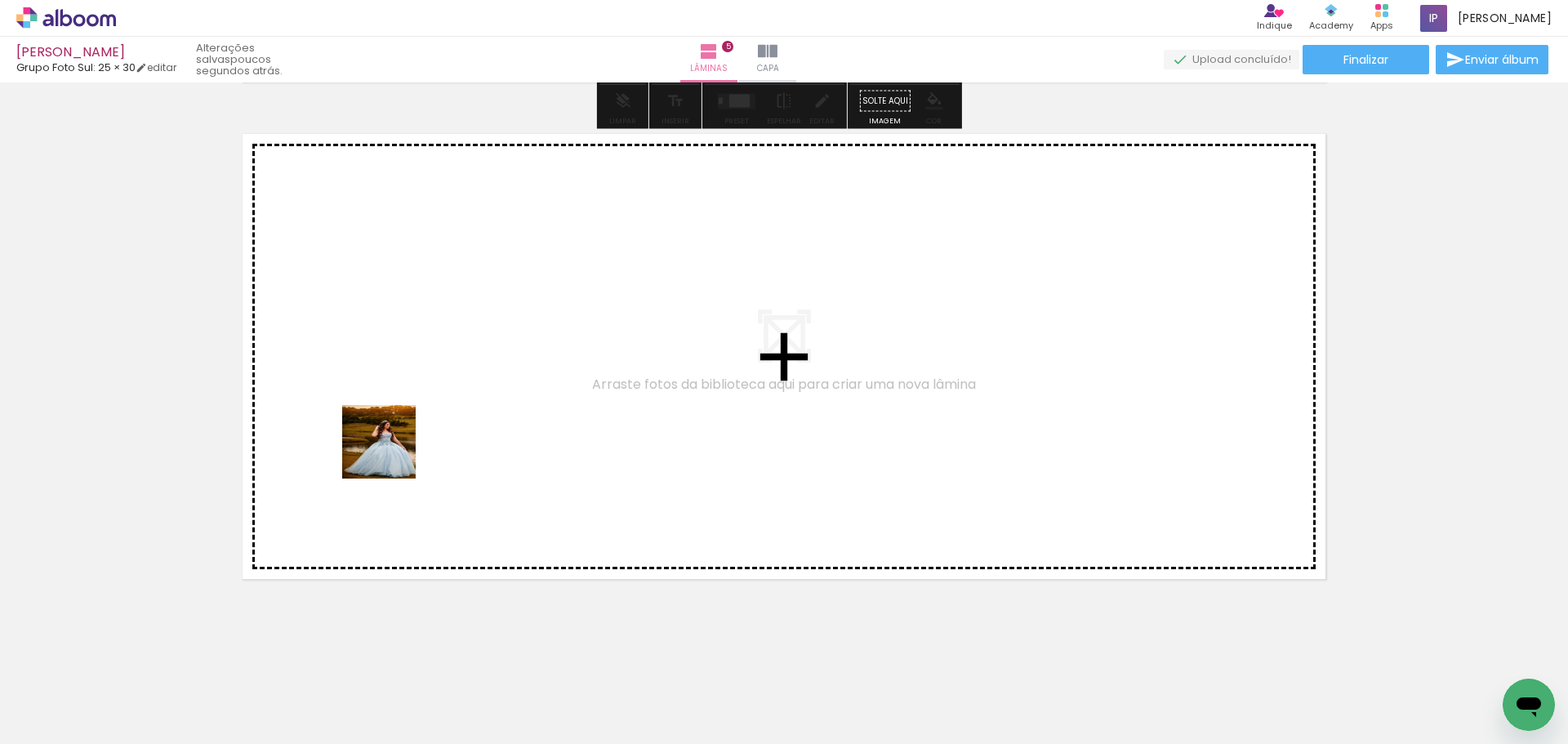
drag, startPoint x: 255, startPoint y: 706, endPoint x: 431, endPoint y: 375, distance: 374.9
click at [431, 375] on quentale-workspace at bounding box center [784, 372] width 1568 height 744
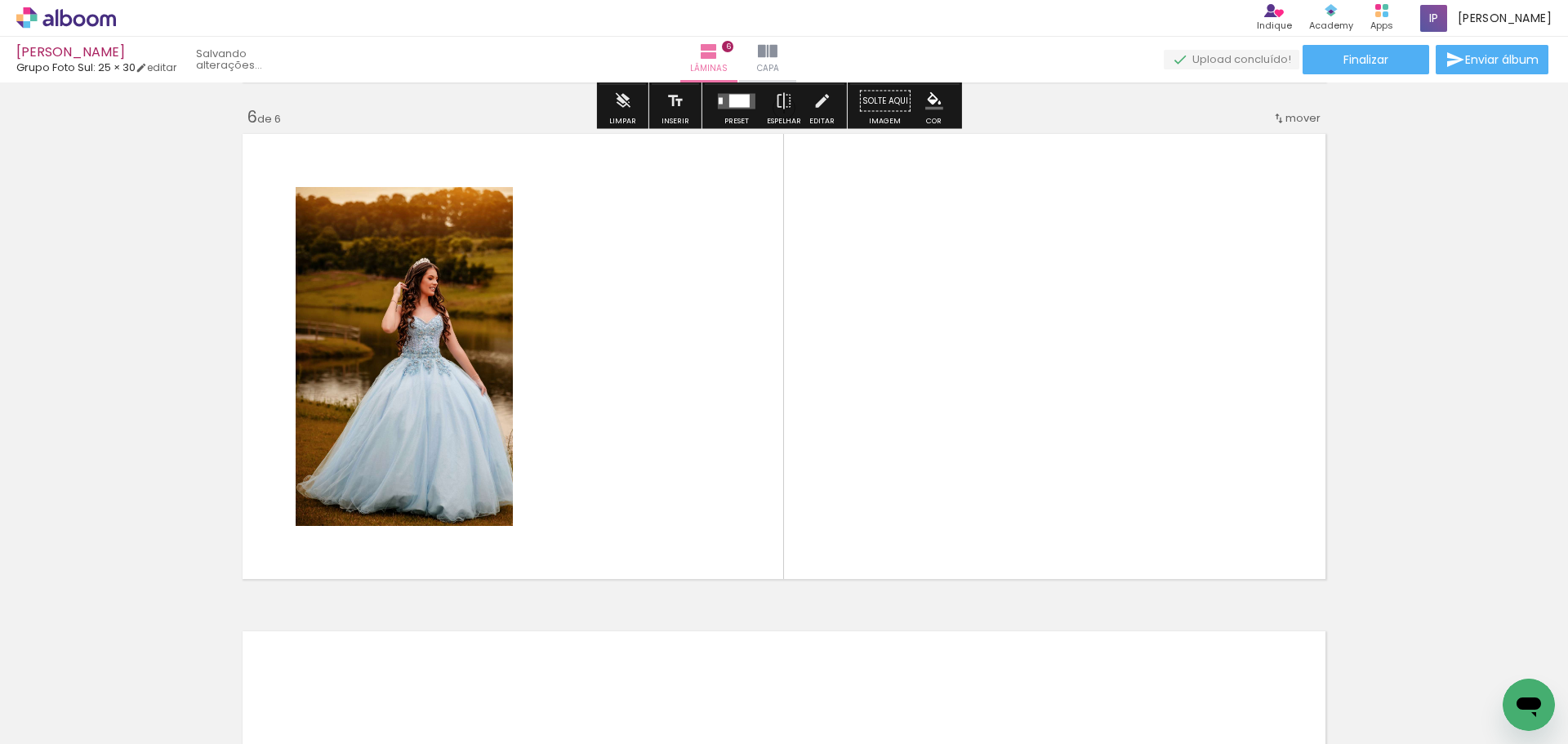
scroll to position [2482, 0]
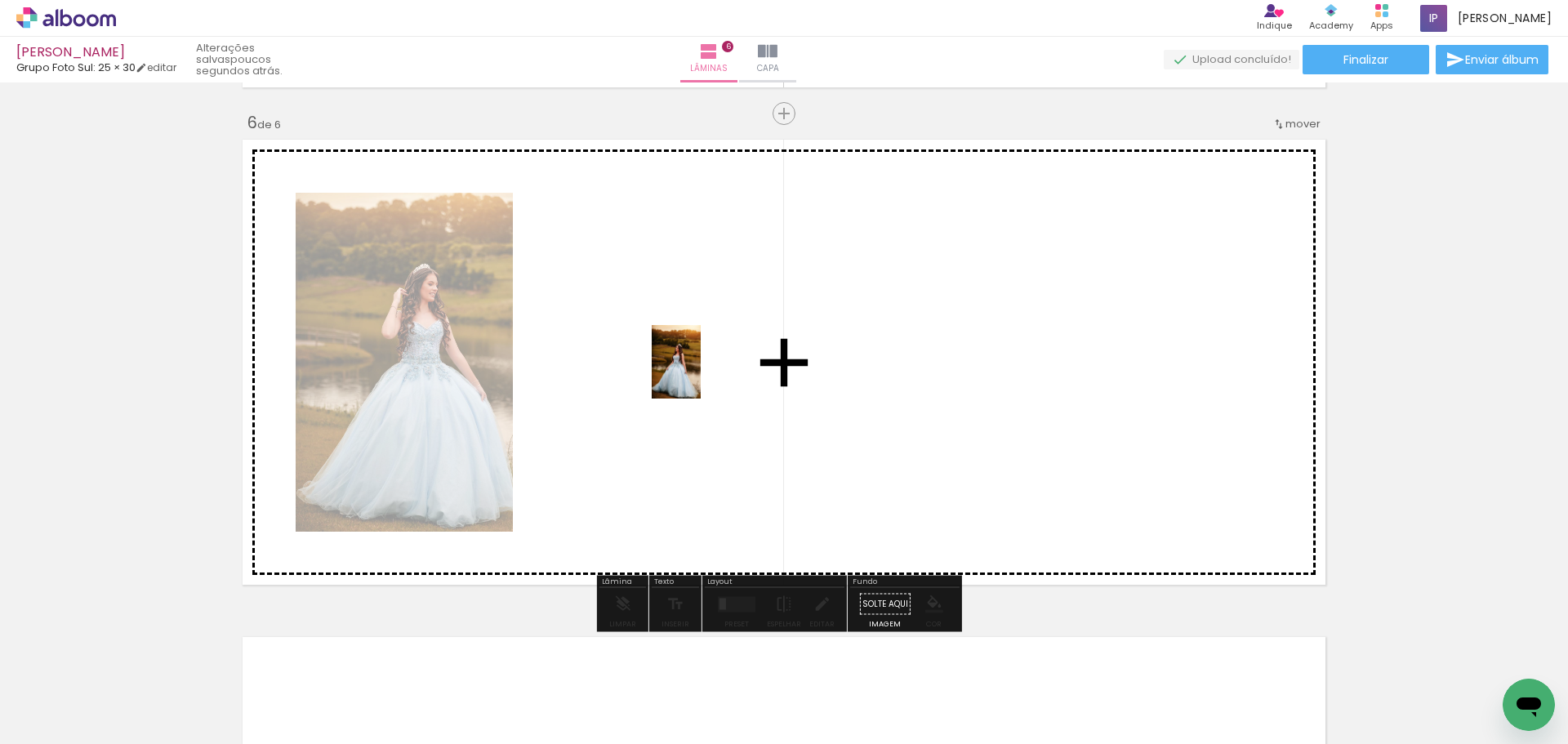
drag, startPoint x: 253, startPoint y: 706, endPoint x: 585, endPoint y: 562, distance: 361.9
click at [731, 354] on quentale-workspace at bounding box center [784, 372] width 1568 height 744
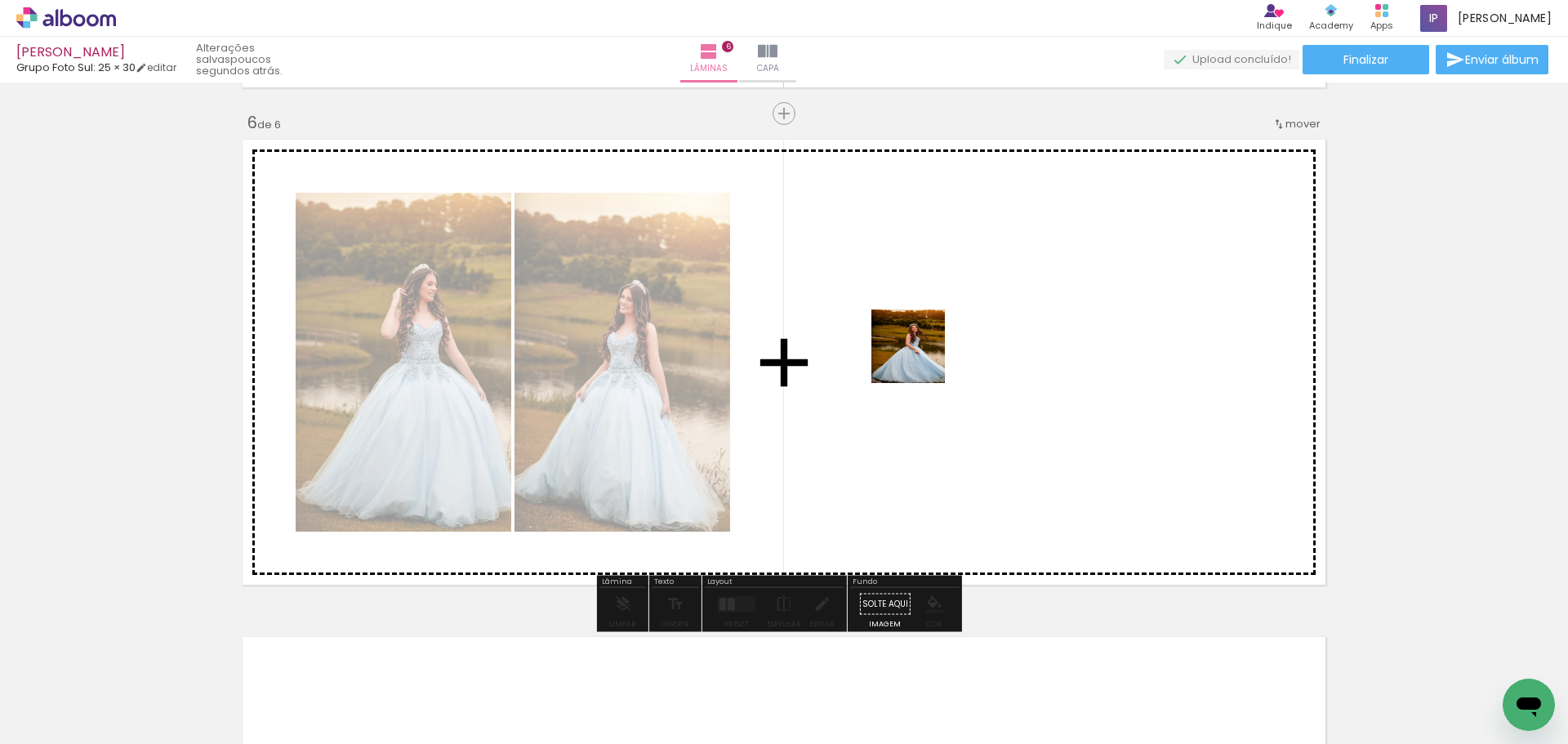
drag, startPoint x: 261, startPoint y: 700, endPoint x: 921, endPoint y: 358, distance: 743.3
click at [921, 358] on quentale-workspace at bounding box center [784, 372] width 1568 height 744
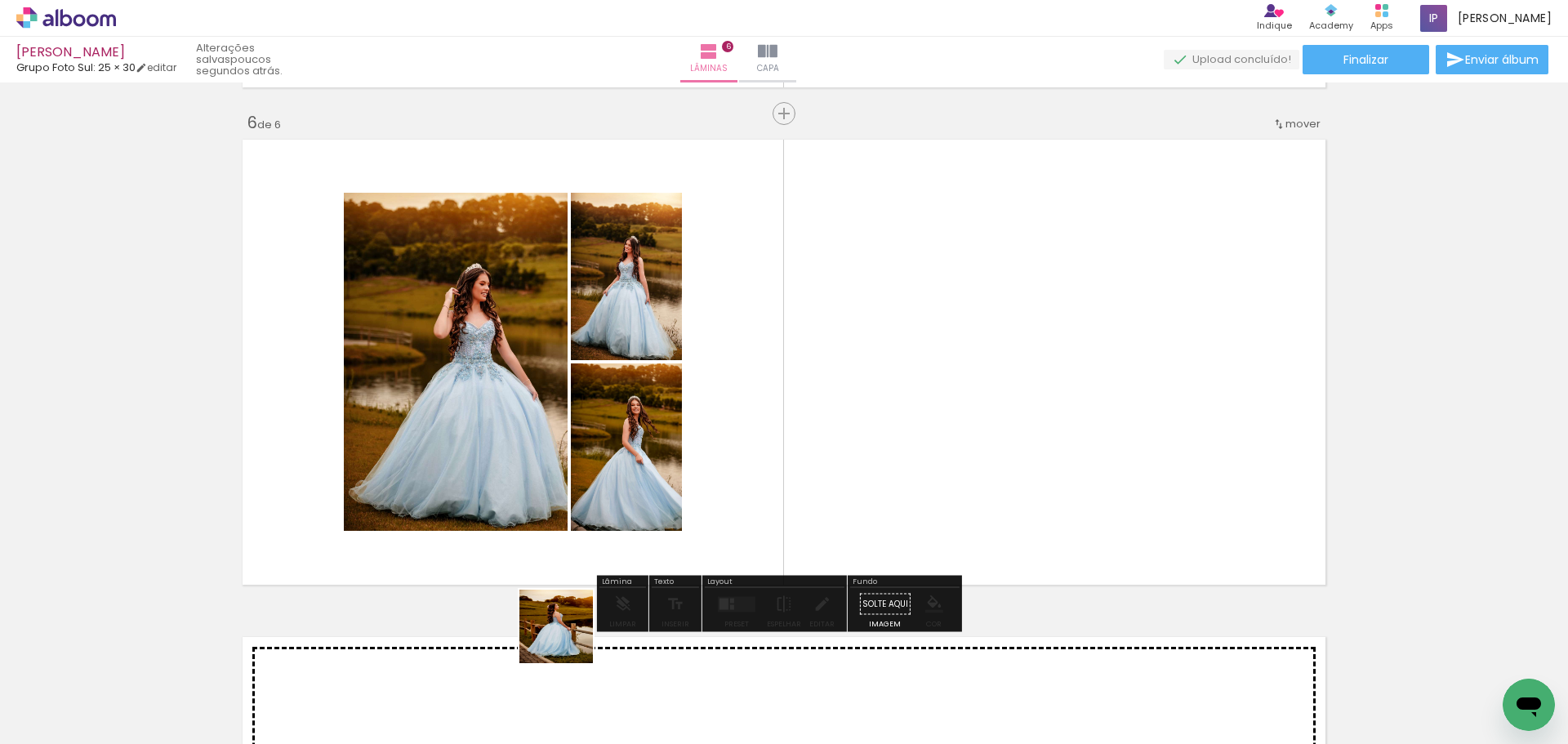
drag, startPoint x: 445, startPoint y: 709, endPoint x: 1056, endPoint y: 413, distance: 678.9
click at [1056, 413] on quentale-workspace at bounding box center [784, 372] width 1568 height 744
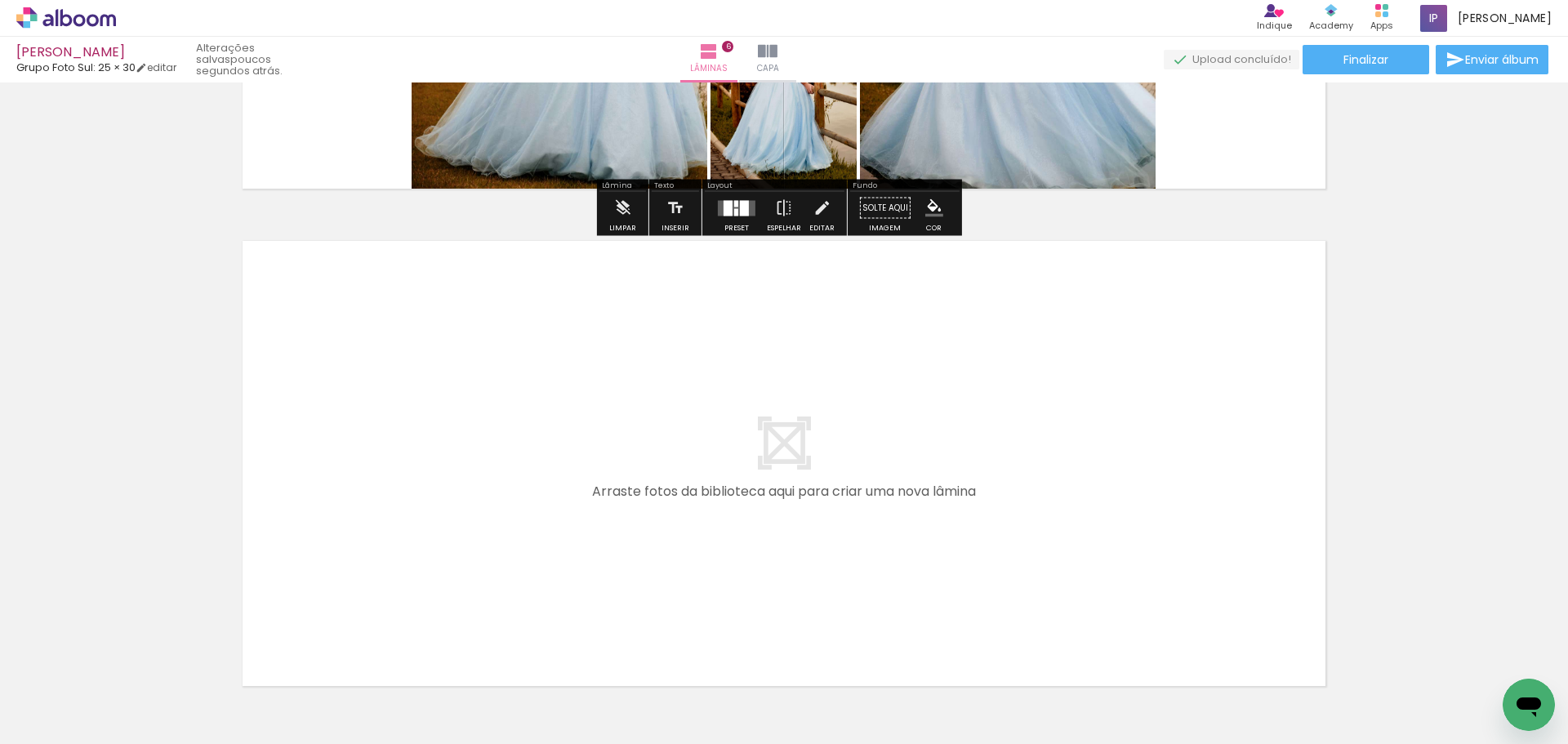
scroll to position [2890, 0]
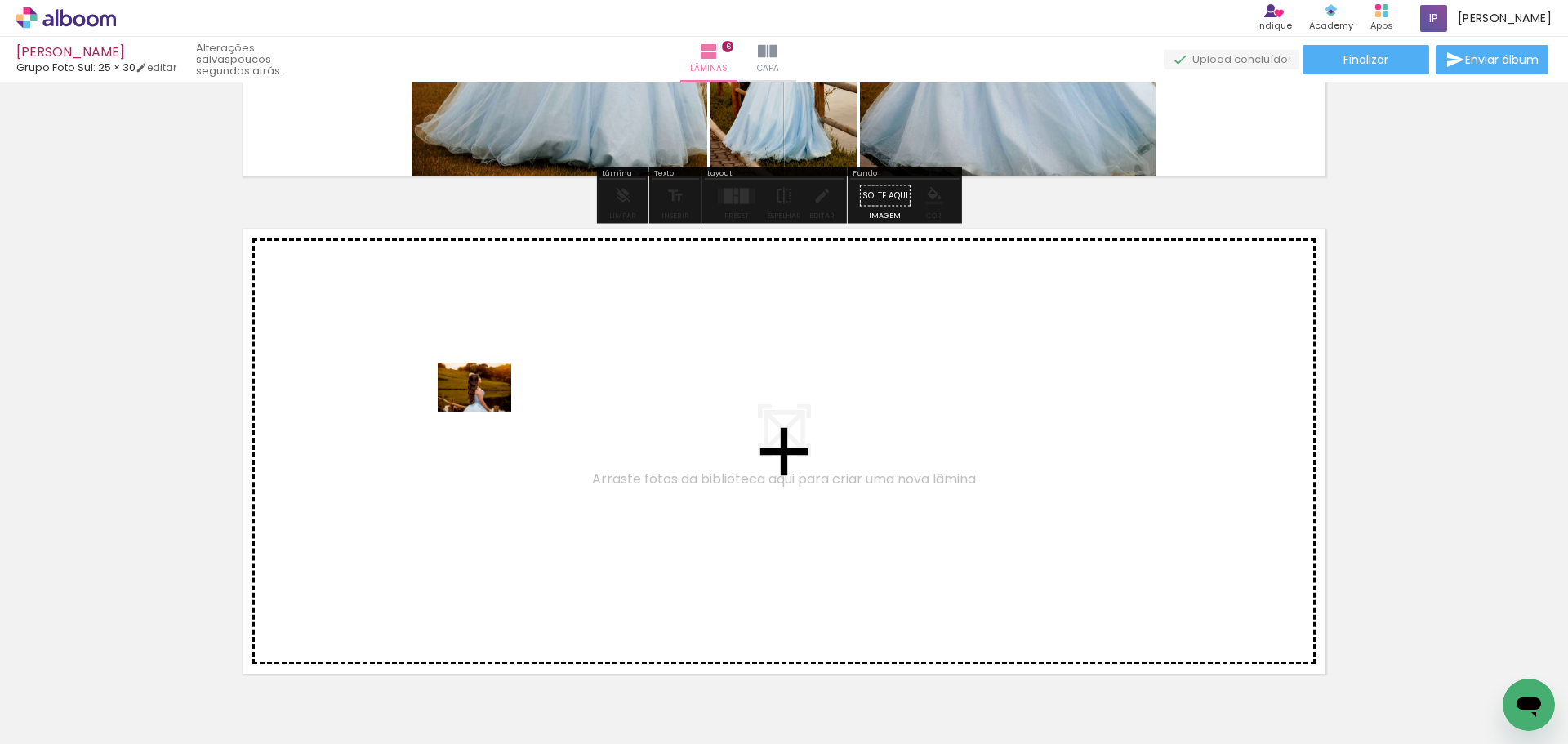
drag, startPoint x: 347, startPoint y: 706, endPoint x: 487, endPoint y: 411, distance: 326.5
click at [487, 411] on quentale-workspace at bounding box center [784, 372] width 1568 height 744
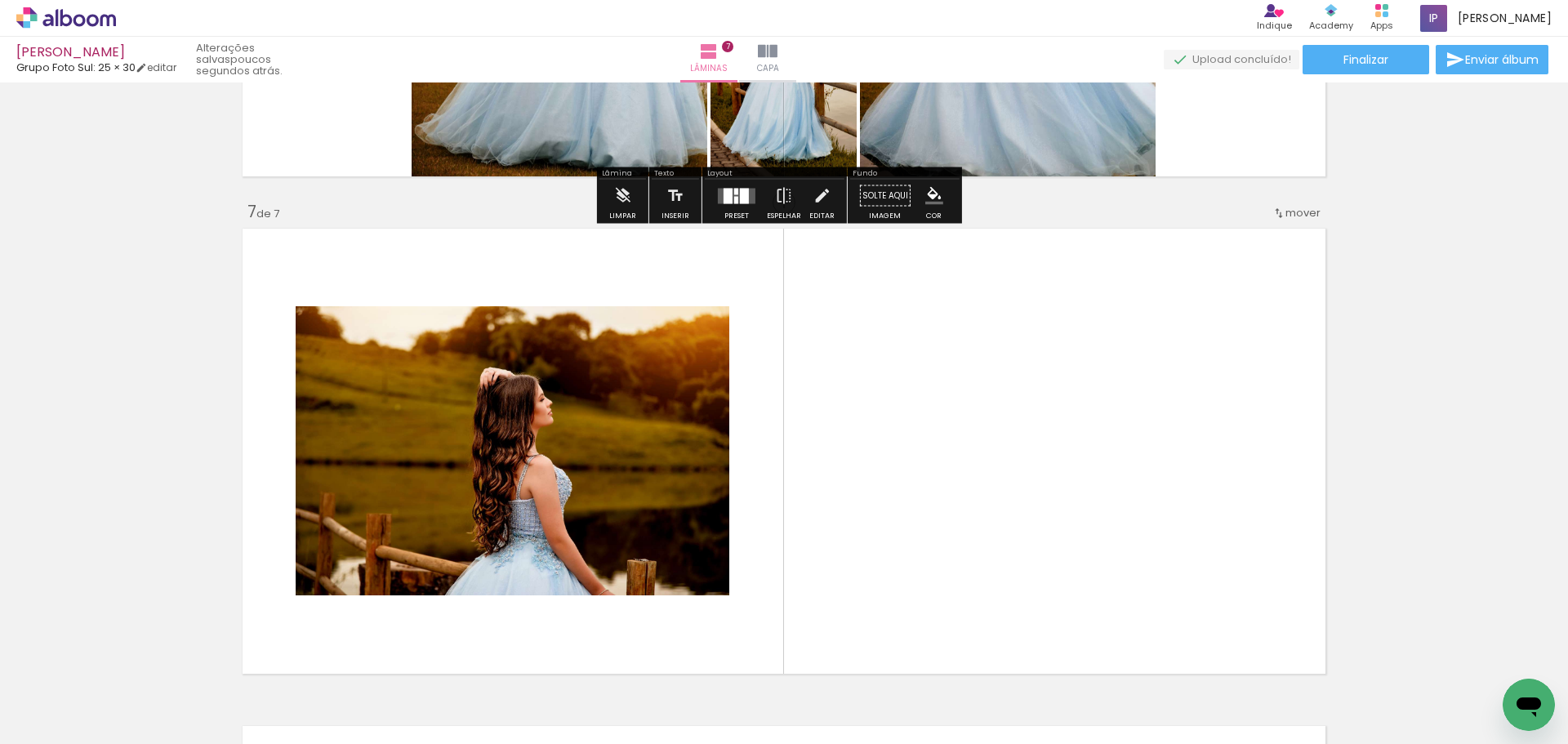
scroll to position [2979, 0]
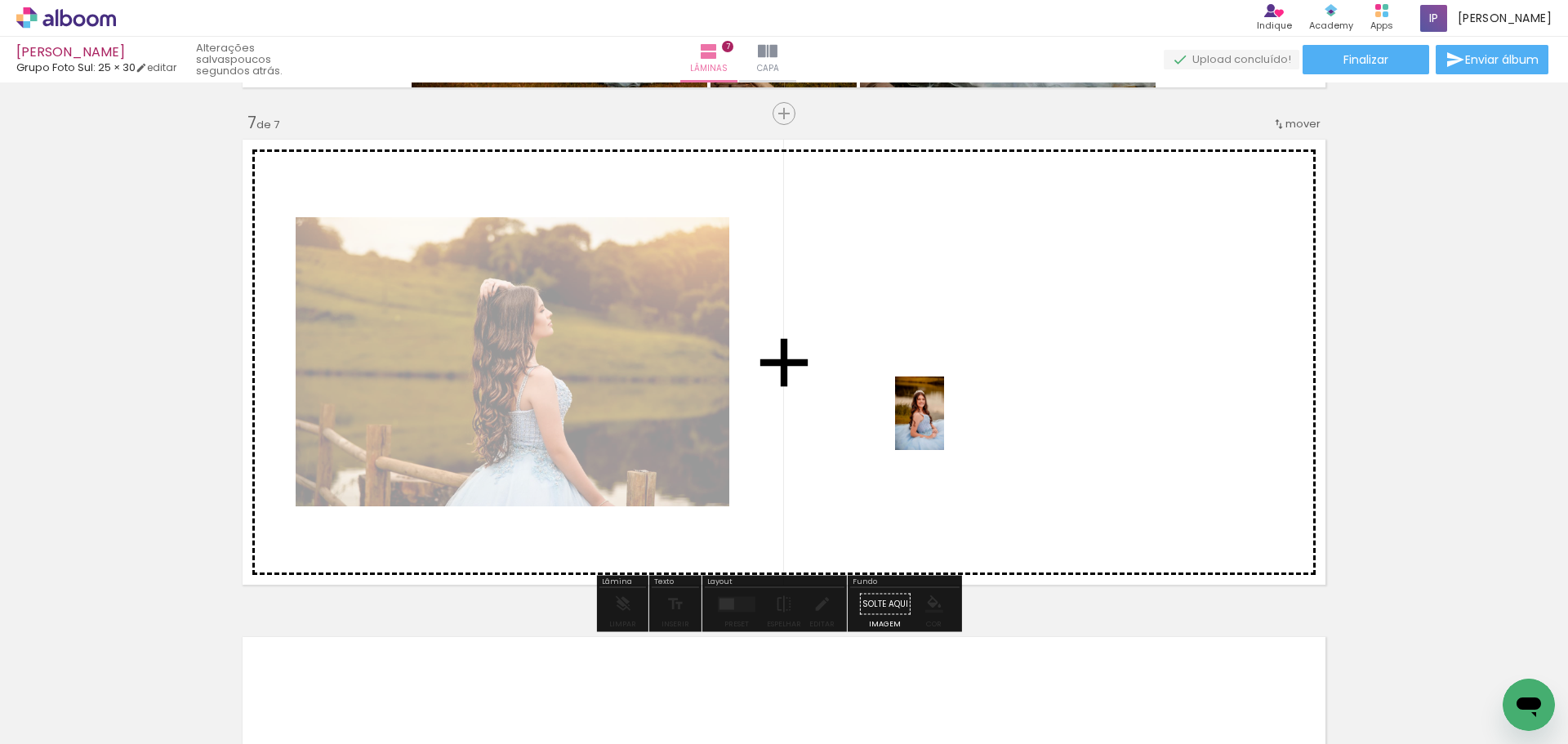
drag, startPoint x: 245, startPoint y: 716, endPoint x: 945, endPoint y: 421, distance: 759.6
click at [945, 421] on quentale-workspace at bounding box center [784, 372] width 1568 height 744
